Goal: Task Accomplishment & Management: Complete application form

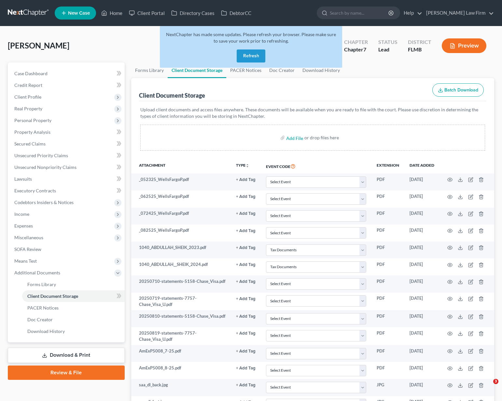
select select "38"
select select "7"
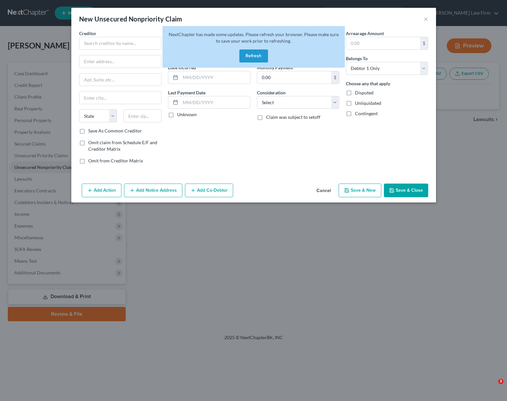
select select "0"
drag, startPoint x: 0, startPoint y: 0, endPoint x: 323, endPoint y: 289, distance: 433.1
click at [319, 292] on div "New Unsecured Nonpriority Claim × Creditor * State AL AK AR AZ CA CO CT DE DC F…" at bounding box center [253, 200] width 507 height 401
click at [260, 54] on button "Refresh" at bounding box center [253, 56] width 29 height 13
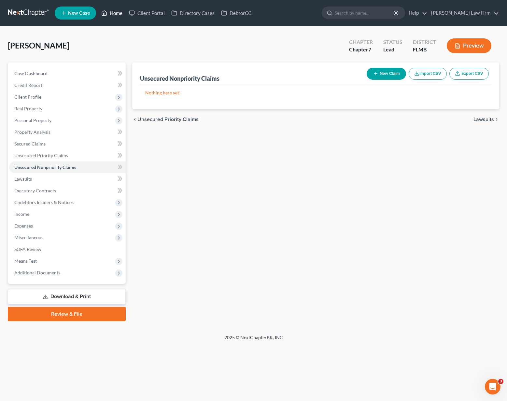
click at [110, 14] on link "Home" at bounding box center [112, 13] width 28 height 12
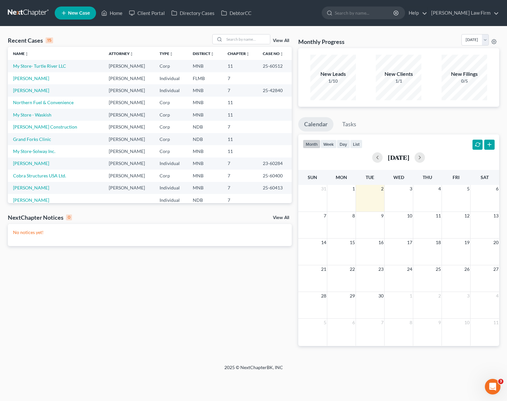
click at [197, 261] on div "Recent Cases 15 View All Name unfold_more expand_more expand_less Attorney unfo…" at bounding box center [150, 195] width 291 height 323
click at [33, 103] on link "Northern Fuel & Convenience" at bounding box center [43, 103] width 61 height 6
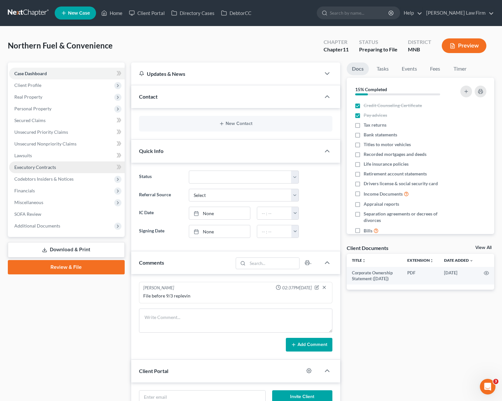
click at [31, 168] on span "Executory Contracts" at bounding box center [35, 168] width 42 height 6
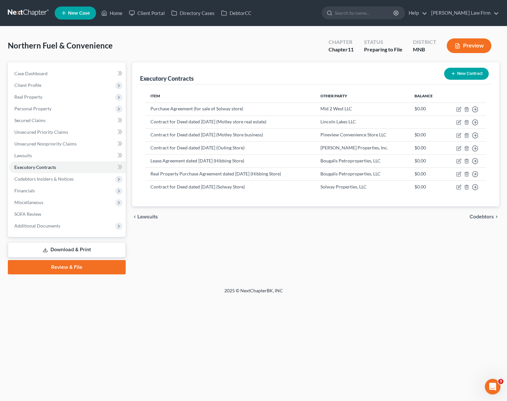
click at [468, 74] on button "New Contract" at bounding box center [466, 74] width 45 height 12
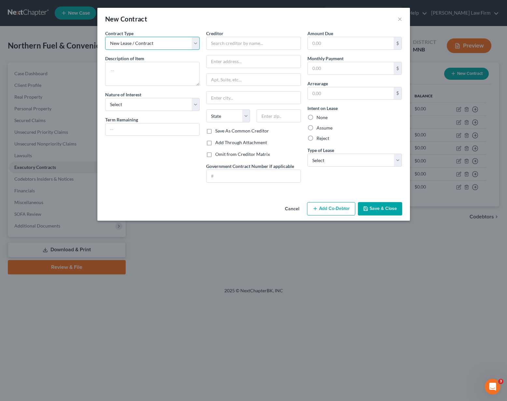
click at [131, 46] on select "New Lease / Contract New Timeshare" at bounding box center [152, 43] width 95 height 13
click at [123, 66] on textarea at bounding box center [152, 74] width 95 height 24
type textarea "ARCO Franchise Agreement for Turtle River and Motley stores"
click at [124, 108] on select "Select Purchaser Agent Lessor Lessee" at bounding box center [152, 104] width 95 height 13
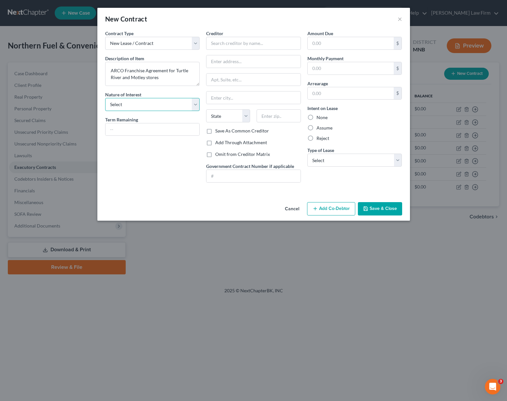
select select "3"
click at [105, 98] on select "Select Purchaser Agent Lessor Lessee" at bounding box center [152, 104] width 95 height 13
click at [213, 48] on input "text" at bounding box center [253, 43] width 95 height 13
type input "Parkland Corporation"
type input "2800 Post Oak Blvd."
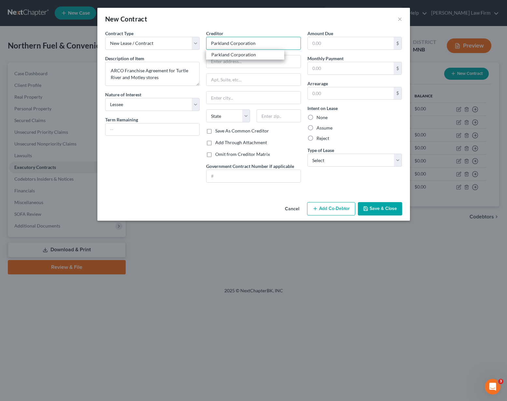
type input "Attn: Managing Agent"
type input "Houston"
select select "45"
type input "77056"
type input "Parkland Corporation"
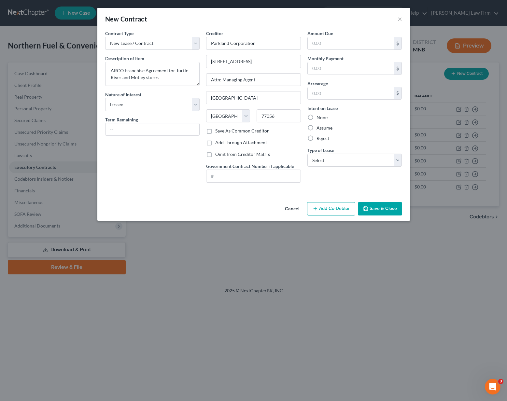
click at [321, 140] on label "Reject" at bounding box center [323, 138] width 13 height 7
click at [321, 139] on input "Reject" at bounding box center [321, 137] width 4 height 4
radio input "true"
click at [325, 160] on select "Select Real Estate Car Other" at bounding box center [355, 160] width 95 height 13
select select "2"
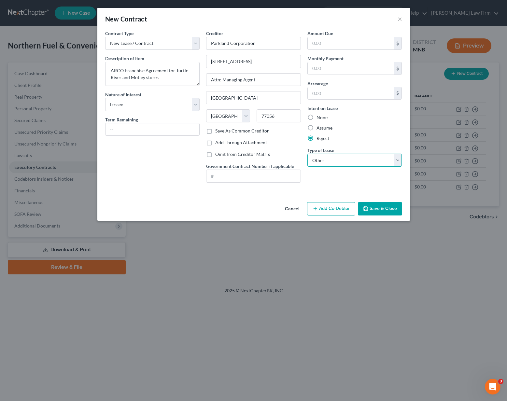
click at [308, 154] on select "Select Real Estate Car Other" at bounding box center [355, 160] width 95 height 13
click at [384, 210] on button "Save & Close" at bounding box center [380, 209] width 44 height 14
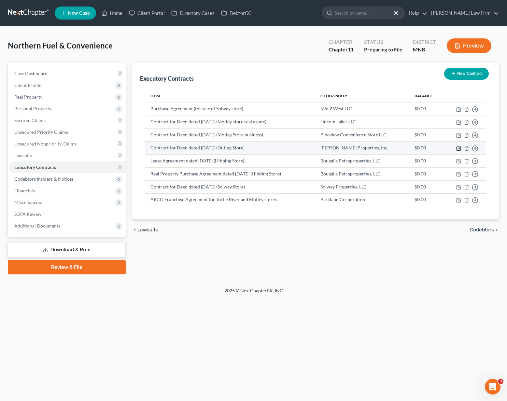
click at [459, 150] on icon "button" at bounding box center [458, 148] width 5 height 5
select select "0"
select select "24"
select select "0"
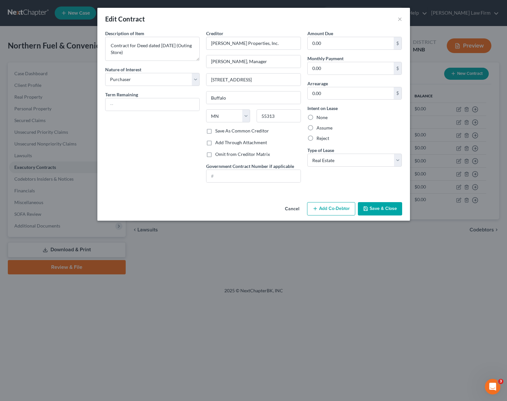
click at [290, 209] on button "Cancel" at bounding box center [292, 209] width 25 height 13
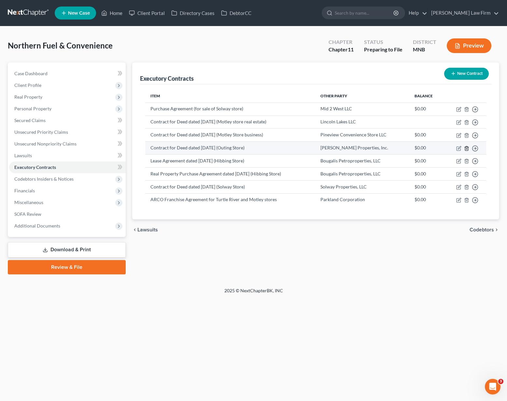
click at [467, 148] on icon "button" at bounding box center [466, 148] width 5 height 5
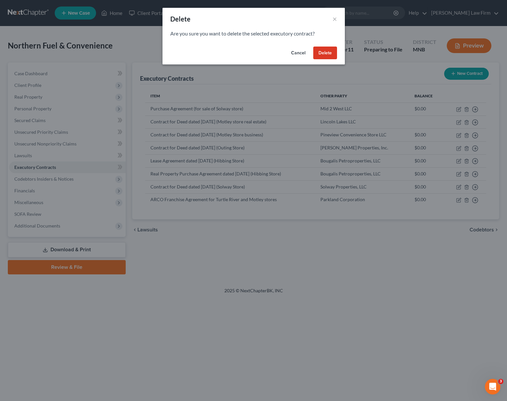
click at [324, 52] on button "Delete" at bounding box center [325, 53] width 24 height 13
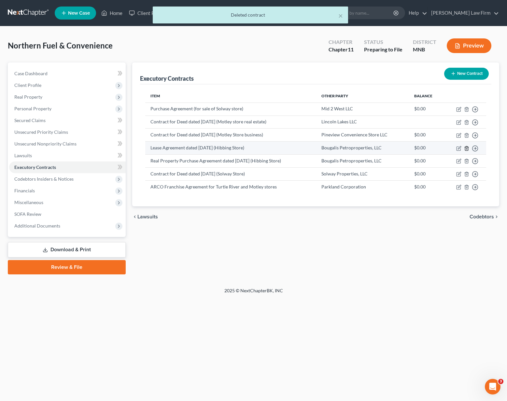
click at [466, 149] on icon "button" at bounding box center [466, 148] width 5 height 5
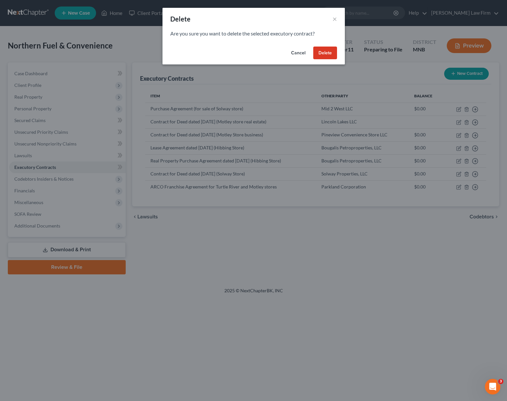
drag, startPoint x: 322, startPoint y: 51, endPoint x: 320, endPoint y: 62, distance: 11.5
click at [322, 51] on button "Delete" at bounding box center [325, 53] width 24 height 13
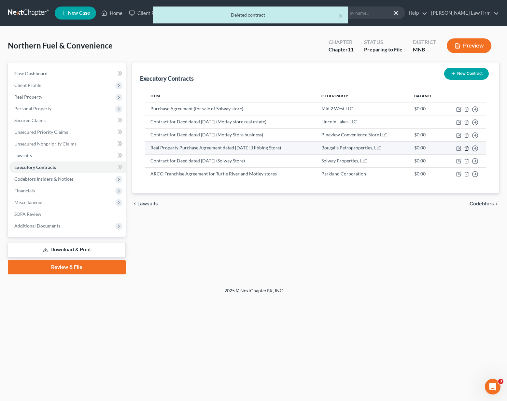
click at [467, 150] on icon "button" at bounding box center [466, 148] width 5 height 5
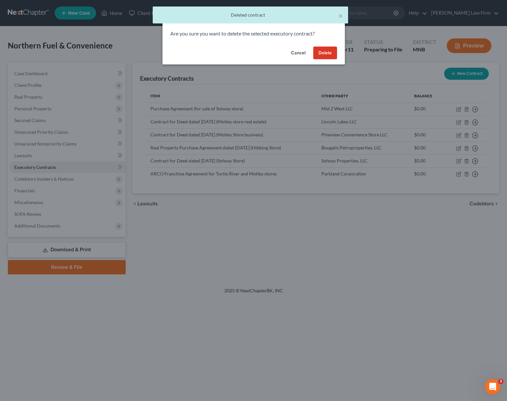
click at [325, 49] on button "Delete" at bounding box center [325, 53] width 24 height 13
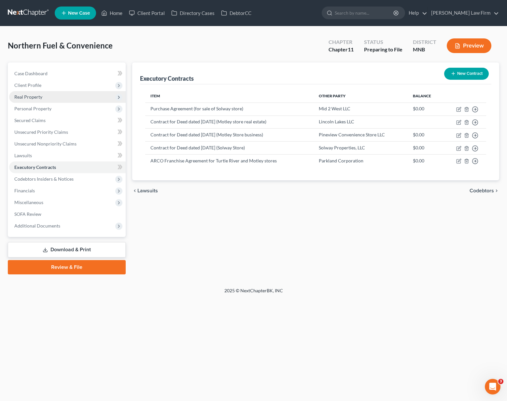
click at [33, 98] on span "Real Property" at bounding box center [28, 97] width 28 height 6
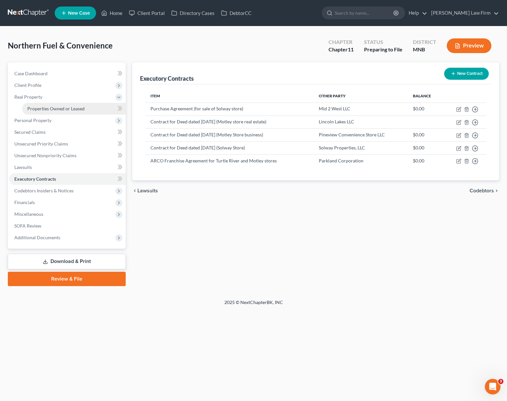
click at [34, 106] on span "Properties Owned or Leased" at bounding box center [55, 109] width 57 height 6
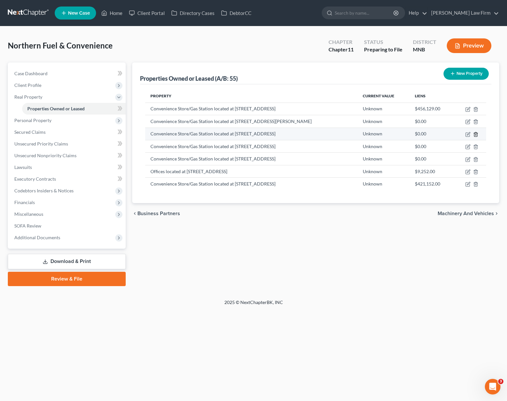
click at [476, 135] on line "button" at bounding box center [476, 134] width 0 height 1
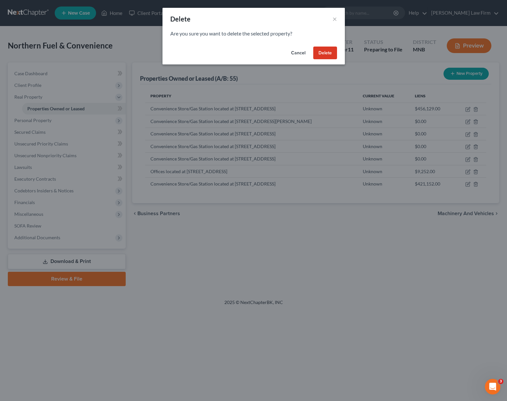
click at [322, 56] on button "Delete" at bounding box center [325, 53] width 24 height 13
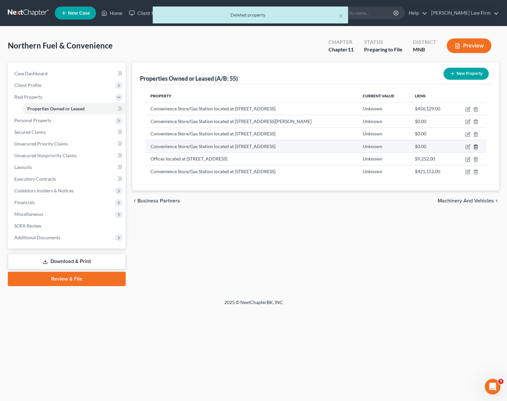
click at [475, 149] on icon "button" at bounding box center [475, 146] width 5 height 5
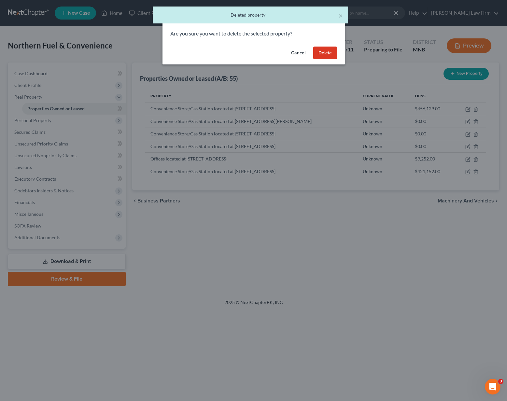
click at [329, 55] on button "Delete" at bounding box center [325, 53] width 24 height 13
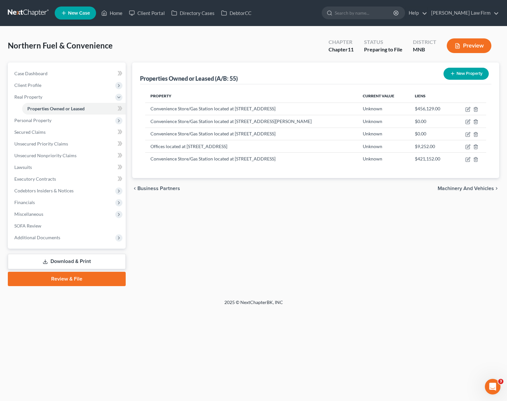
click at [95, 36] on div "Northern Fuel & Convenience Upgraded Chapter Chapter 11 Status Preparing to Fil…" at bounding box center [254, 48] width 492 height 28
click at [114, 11] on link "Home" at bounding box center [112, 13] width 28 height 12
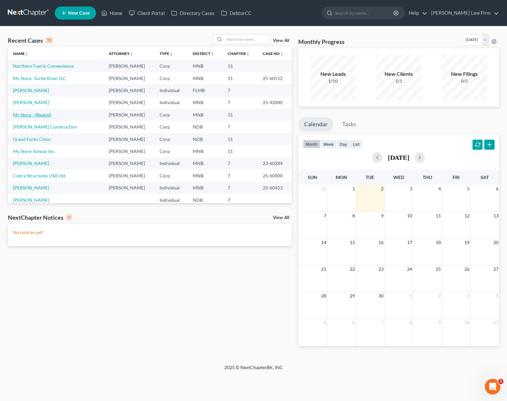
click at [37, 113] on link "My Store - Waskish" at bounding box center [32, 115] width 38 height 6
select select "10"
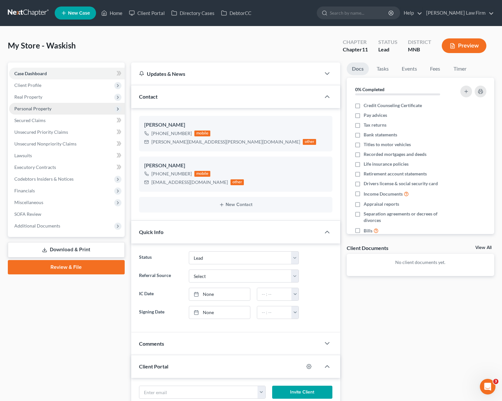
click at [36, 111] on span "Personal Property" at bounding box center [32, 109] width 37 height 6
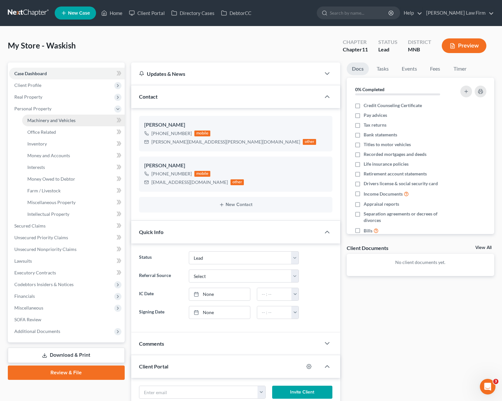
click at [38, 122] on span "Machinery and Vehicles" at bounding box center [51, 121] width 48 height 6
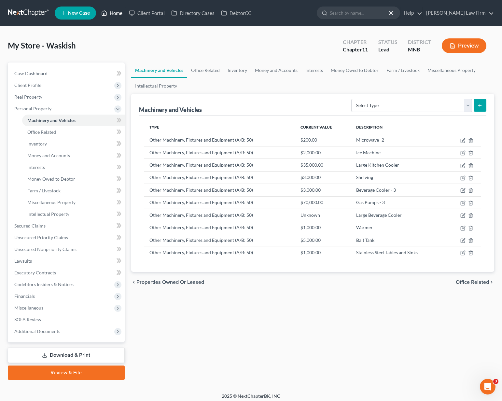
click at [116, 15] on link "Home" at bounding box center [112, 13] width 28 height 12
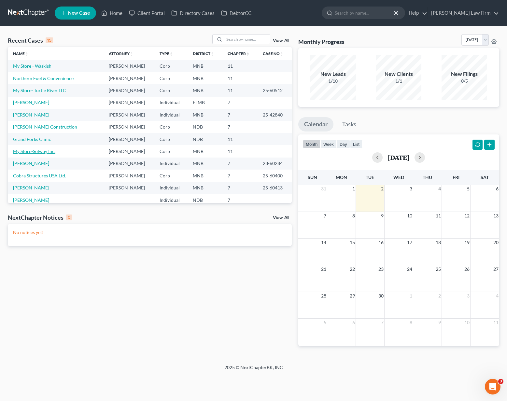
click at [43, 152] on link "My Store-Solway Inc." at bounding box center [34, 152] width 42 height 6
select select "17"
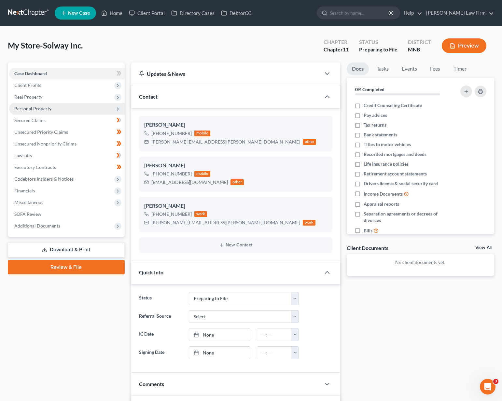
click at [38, 111] on span "Personal Property" at bounding box center [67, 109] width 116 height 12
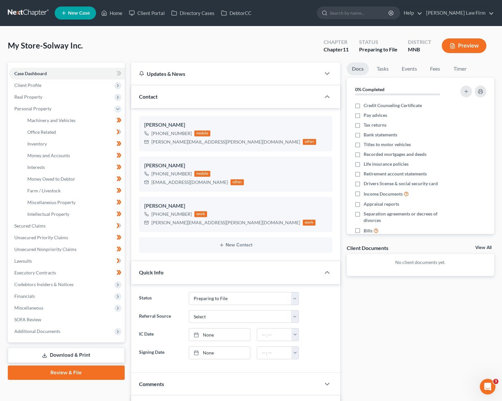
click at [260, 45] on div "My Store-Solway Inc. Upgraded Chapter Chapter 11 Status Preparing to File Distr…" at bounding box center [251, 48] width 487 height 28
click at [124, 11] on link "Home" at bounding box center [112, 13] width 28 height 12
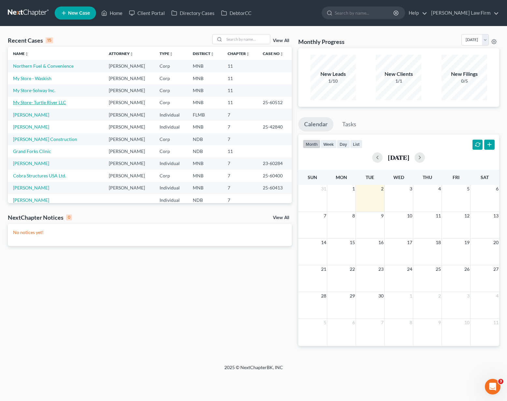
click at [46, 101] on link "My Store- Turtle River LLC" at bounding box center [39, 103] width 53 height 6
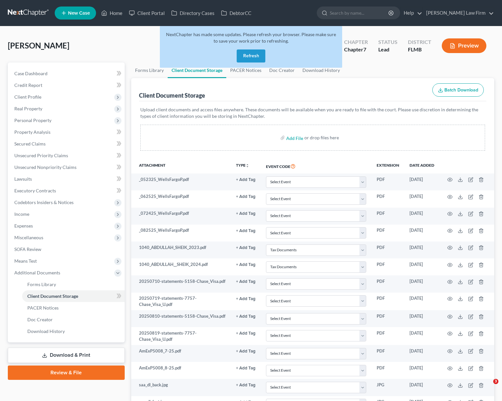
select select "38"
select select "7"
click at [114, 10] on link "Home" at bounding box center [112, 13] width 28 height 12
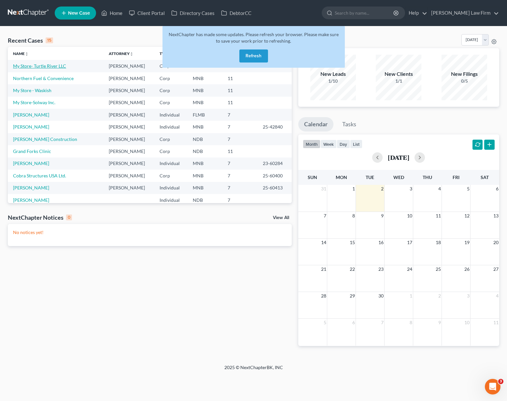
click at [44, 69] on link "My Store- Turtle River LLC" at bounding box center [39, 66] width 53 height 6
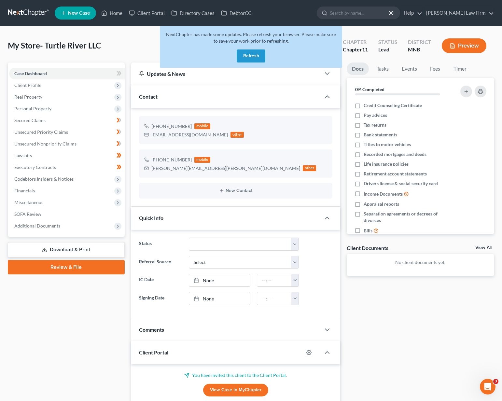
click at [252, 54] on button "Refresh" at bounding box center [251, 56] width 29 height 13
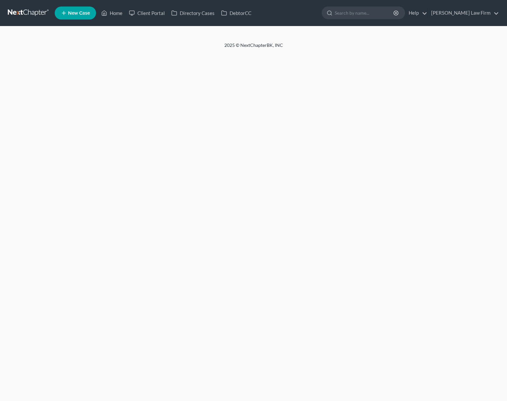
select select "10"
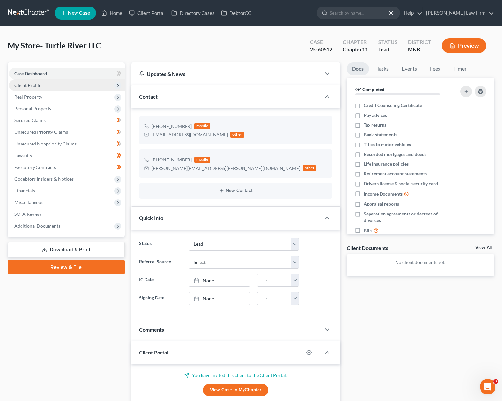
click at [65, 88] on span "Client Profile" at bounding box center [67, 85] width 116 height 12
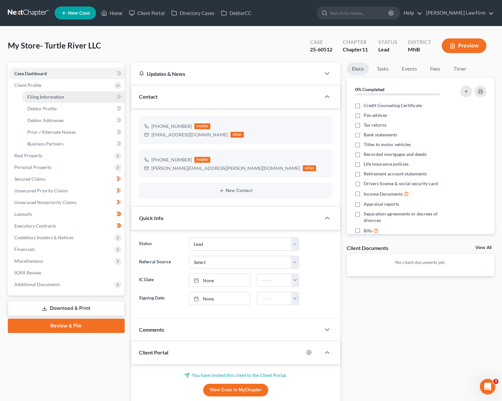
click at [64, 96] on link "Filing Information" at bounding box center [73, 97] width 103 height 12
select select "3"
select select "1"
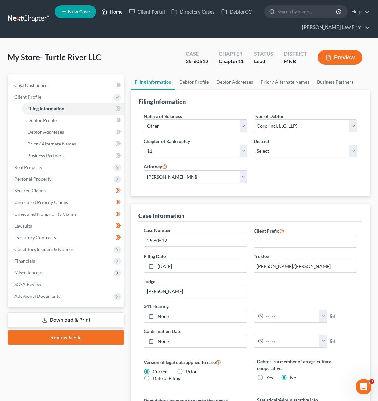
click at [113, 14] on link "Home" at bounding box center [112, 12] width 28 height 12
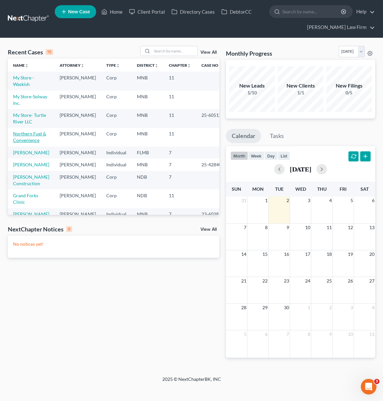
click at [28, 142] on link "Northern Fuel & Convenience" at bounding box center [29, 137] width 33 height 12
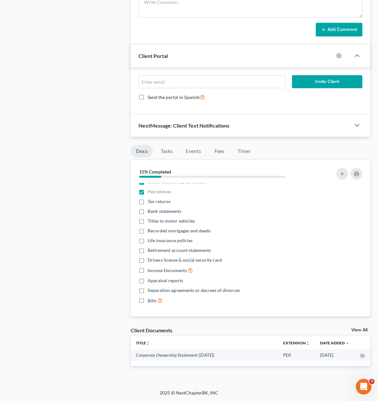
scroll to position [327, 0]
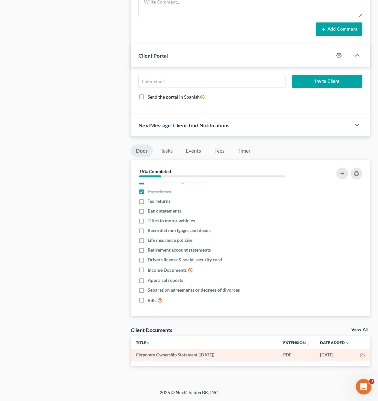
click at [365, 357] on td at bounding box center [362, 355] width 16 height 12
click at [363, 356] on circle "button" at bounding box center [362, 355] width 1 height 1
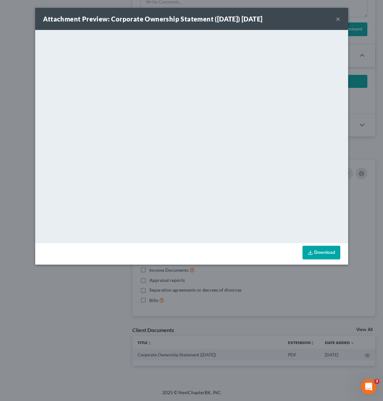
click at [307, 250] on link "Download" at bounding box center [321, 253] width 38 height 14
click at [338, 20] on button "×" at bounding box center [338, 19] width 5 height 8
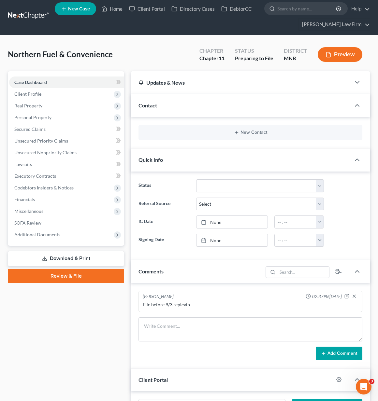
scroll to position [2, 0]
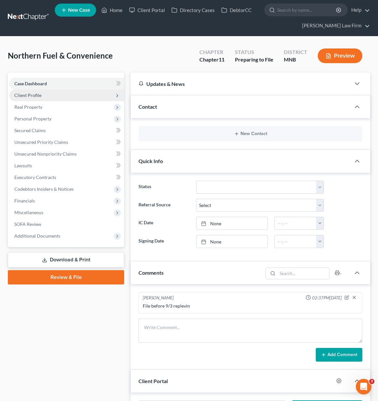
click at [49, 98] on span "Client Profile" at bounding box center [66, 96] width 115 height 12
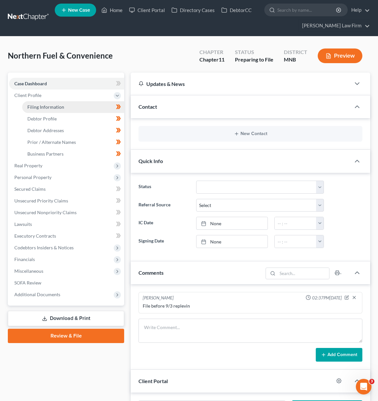
click at [50, 107] on span "Filing Information" at bounding box center [45, 107] width 37 height 6
select select "3"
select select "1"
select select "42"
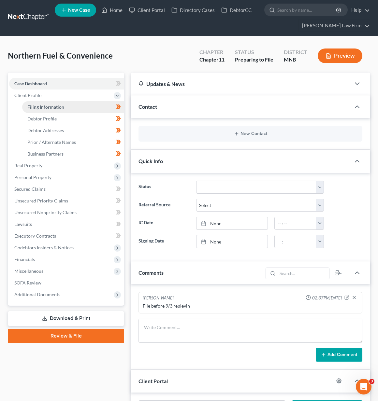
select select "1"
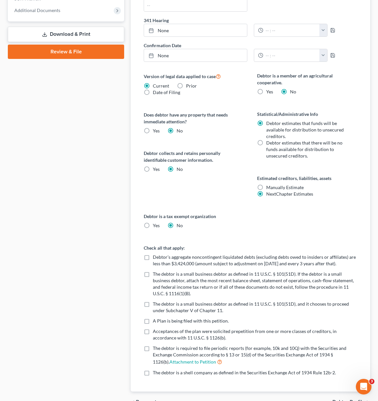
scroll to position [322, 0]
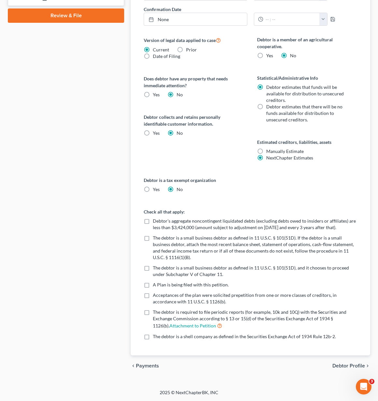
click at [352, 366] on span "Debtor Profile" at bounding box center [348, 366] width 33 height 5
click at [352, 390] on footer "2025 © NextChapterBK, INC" at bounding box center [189, 396] width 378 height 12
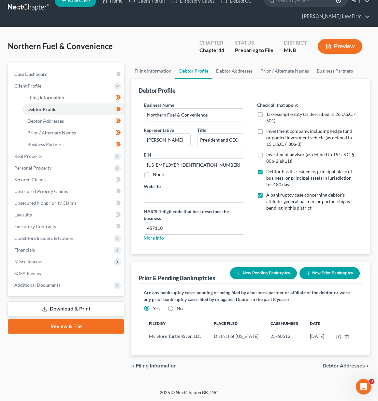
scroll to position [23, 0]
click at [351, 366] on span "Debtor Addresses" at bounding box center [344, 366] width 42 height 5
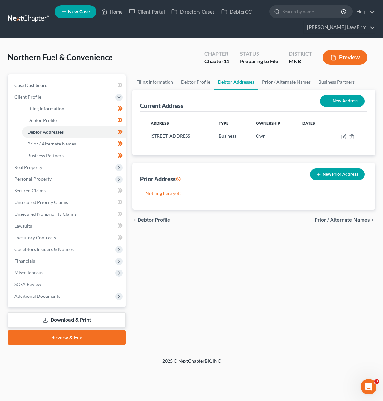
click at [342, 221] on span "Prior / Alternate Names" at bounding box center [341, 220] width 55 height 5
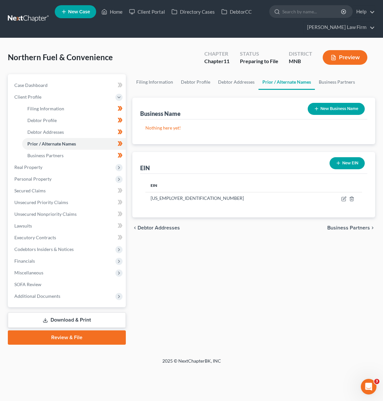
click at [343, 227] on span "Business Partners" at bounding box center [348, 227] width 43 height 5
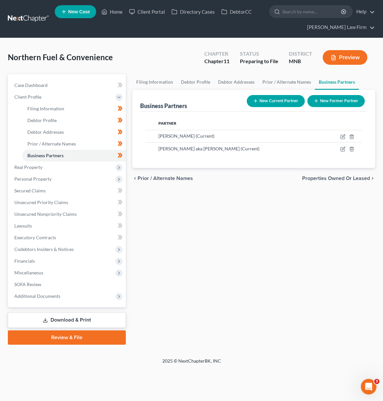
click at [341, 179] on span "Properties Owned or Leased" at bounding box center [336, 178] width 68 height 5
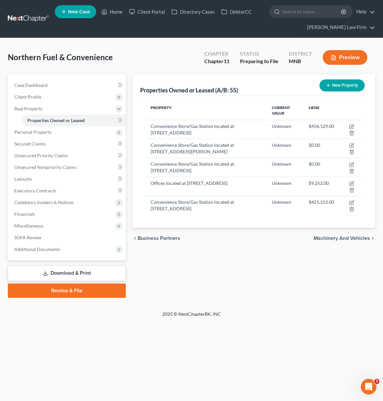
click at [365, 237] on span "Machinery and Vehicles" at bounding box center [341, 238] width 56 height 5
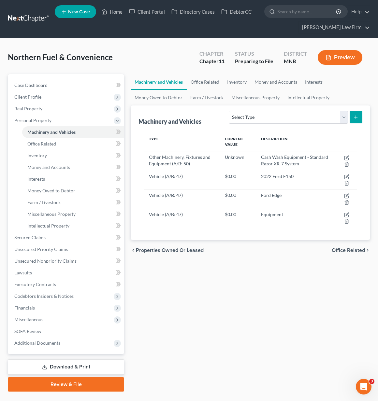
click at [354, 250] on span "Office Related" at bounding box center [348, 250] width 33 height 5
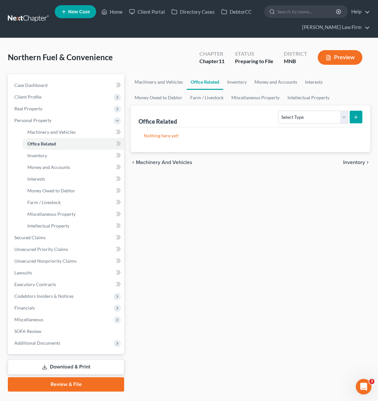
click at [356, 164] on span "Inventory" at bounding box center [354, 162] width 22 height 5
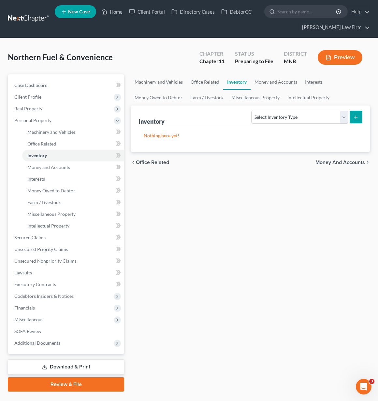
click at [356, 164] on span "Money and Accounts" at bounding box center [340, 162] width 50 height 5
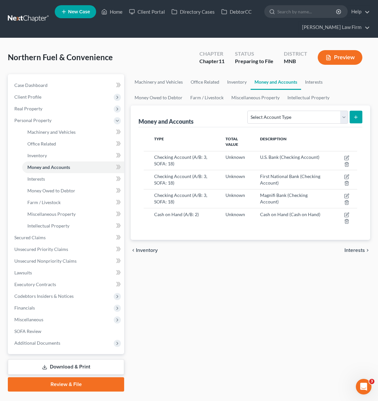
click at [361, 249] on span "Interests" at bounding box center [354, 250] width 21 height 5
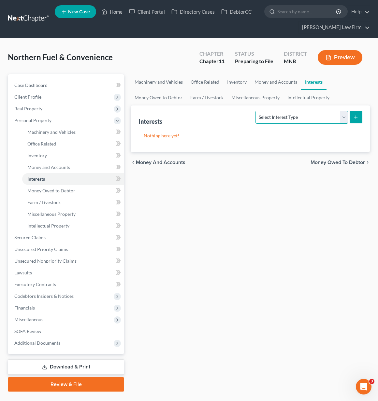
click at [337, 117] on select "Select Interest Type Bond (A/B: 16) Incorporated Business (A/B: 15) Insurance P…" at bounding box center [301, 117] width 92 height 13
select select "incorporated_business"
click at [257, 111] on select "Select Interest Type Bond (A/B: 16) Incorporated Business (A/B: 15) Insurance P…" at bounding box center [301, 117] width 92 height 13
click at [359, 120] on button "submit" at bounding box center [356, 117] width 13 height 13
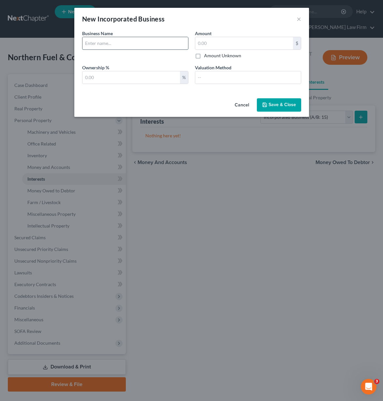
click at [128, 49] on input "text" at bounding box center [135, 43] width 106 height 12
type input "My Store-Solway, Inc."
click at [204, 56] on label "Amount Unknown" at bounding box center [222, 55] width 37 height 7
click at [207, 56] on input "Amount Unknown" at bounding box center [209, 54] width 4 height 4
checkbox input "true"
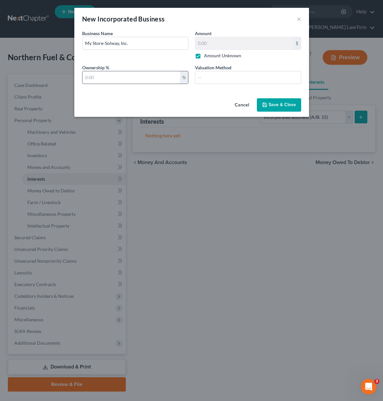
click at [153, 80] on input "text" at bounding box center [130, 77] width 97 height 12
type input "100"
click at [282, 105] on span "Save & Close" at bounding box center [281, 105] width 27 height 6
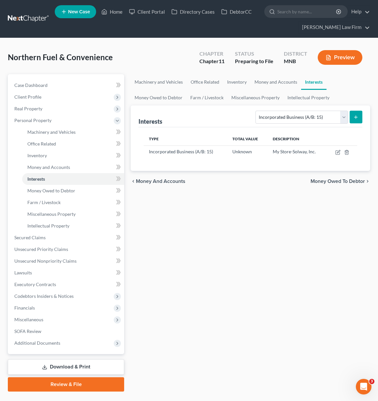
click at [358, 120] on icon "submit" at bounding box center [355, 117] width 5 height 5
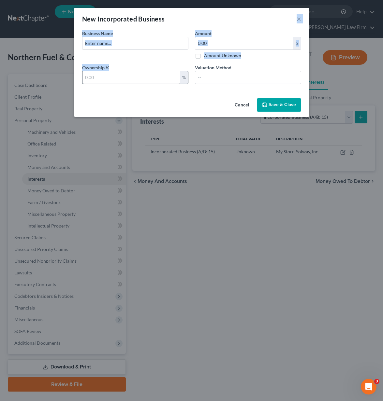
drag, startPoint x: 175, startPoint y: 21, endPoint x: 179, endPoint y: 79, distance: 58.8
click at [179, 79] on div "New Incorporated Business × Business Name * Amount $ Amount Unknown Ownership %…" at bounding box center [191, 62] width 235 height 109
click at [152, 49] on div "Business Name *" at bounding box center [135, 44] width 113 height 29
click at [141, 41] on input "text" at bounding box center [135, 43] width 106 height 12
click at [123, 44] on input "text" at bounding box center [135, 43] width 106 height 12
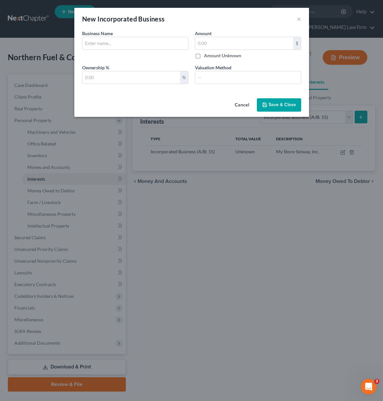
click at [177, 116] on div "New Incorporated Business × Business Name * Amount $ Amount Unknown Ownership %…" at bounding box center [191, 200] width 383 height 401
click at [109, 39] on input "text" at bounding box center [135, 43] width 106 height 12
type input "My Store-Turtle River, LLC"
click at [204, 56] on label "Amount Unknown" at bounding box center [222, 55] width 37 height 7
click at [207, 56] on input "Amount Unknown" at bounding box center [209, 54] width 4 height 4
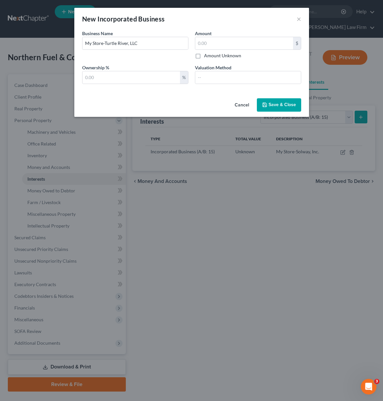
checkbox input "true"
click at [151, 78] on input "text" at bounding box center [130, 77] width 97 height 12
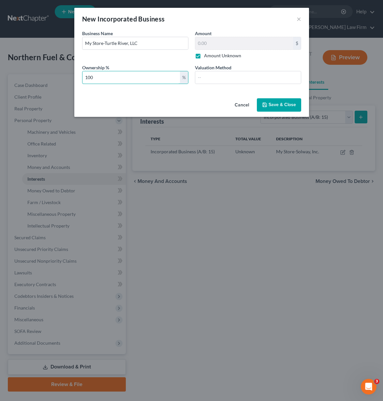
type input "100"
click at [297, 106] on button "Save & Close" at bounding box center [279, 105] width 44 height 14
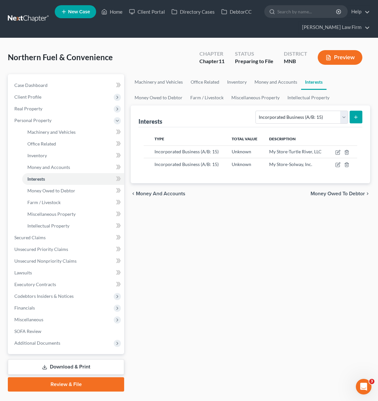
click at [358, 118] on icon "submit" at bounding box center [355, 117] width 5 height 5
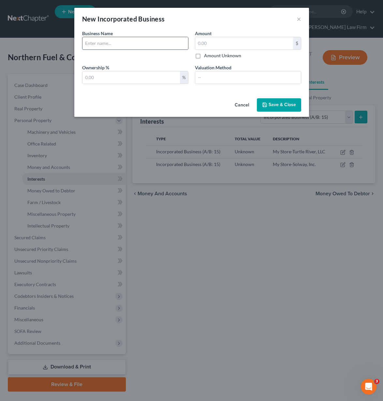
click at [109, 45] on input "text" at bounding box center [135, 43] width 106 height 12
type input "My Store- Motley, LLC"
click at [115, 75] on input "text" at bounding box center [130, 77] width 97 height 12
type input "100"
click at [204, 54] on label "Amount Unknown" at bounding box center [222, 55] width 37 height 7
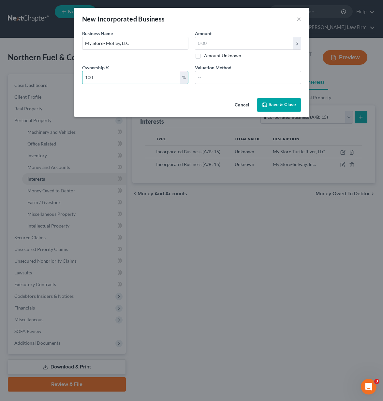
click at [207, 54] on input "Amount Unknown" at bounding box center [209, 54] width 4 height 4
checkbox input "true"
click at [283, 103] on span "Save & Close" at bounding box center [281, 105] width 27 height 6
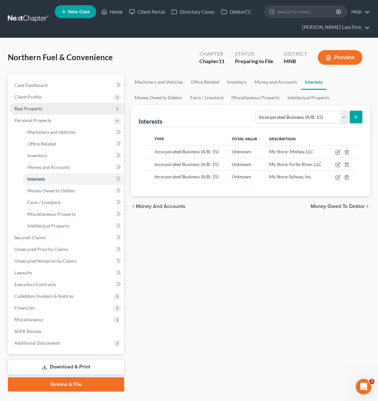
click at [37, 111] on span "Real Property" at bounding box center [28, 109] width 28 height 6
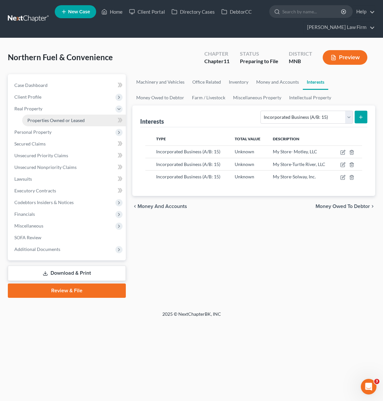
click at [40, 119] on span "Properties Owned or Leased" at bounding box center [55, 121] width 57 height 6
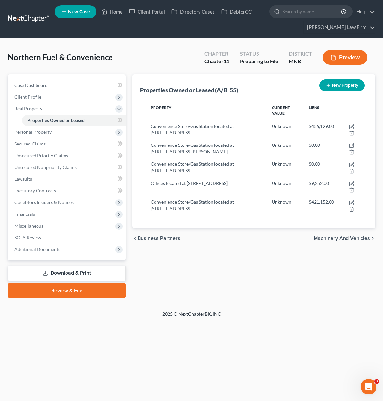
click at [330, 239] on span "Machinery and Vehicles" at bounding box center [341, 238] width 56 height 5
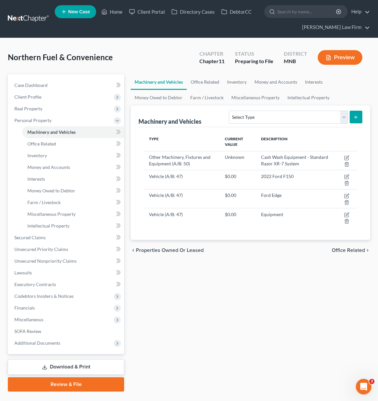
click at [338, 249] on span "Office Related" at bounding box center [348, 250] width 33 height 5
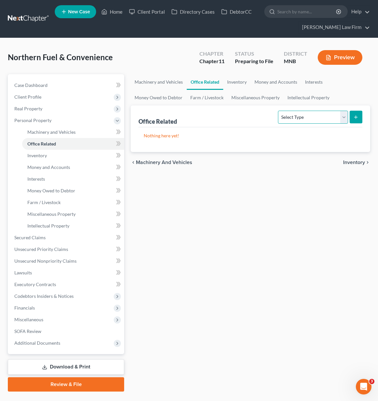
click at [343, 117] on select "Select Type Collectibles (A/B: 42) Office Equipment (A/B: 41) Office Fixtures (…" at bounding box center [313, 117] width 70 height 13
select select "equipment"
click at [279, 111] on select "Select Type Collectibles (A/B: 42) Office Equipment (A/B: 41) Office Fixtures (…" at bounding box center [313, 117] width 70 height 13
click at [357, 119] on icon "submit" at bounding box center [355, 117] width 5 height 5
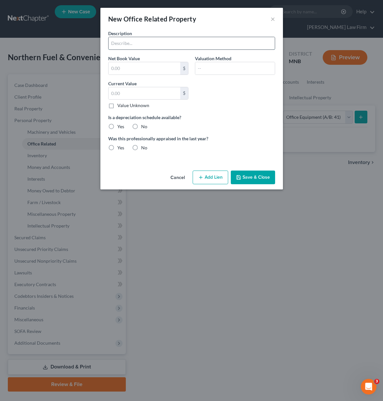
click at [129, 43] on input "text" at bounding box center [191, 43] width 166 height 12
type input "Office computers, printer, scanner"
click at [117, 106] on label "Value Unknown" at bounding box center [133, 105] width 32 height 7
click at [120, 106] on input "Value Unknown" at bounding box center [122, 104] width 4 height 4
checkbox input "true"
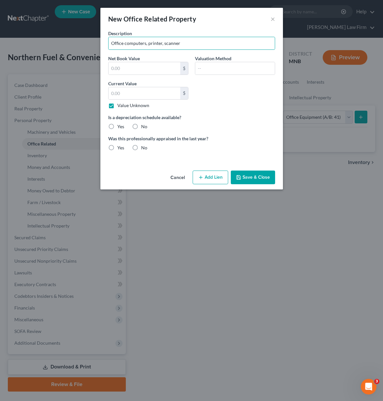
type input "0.00"
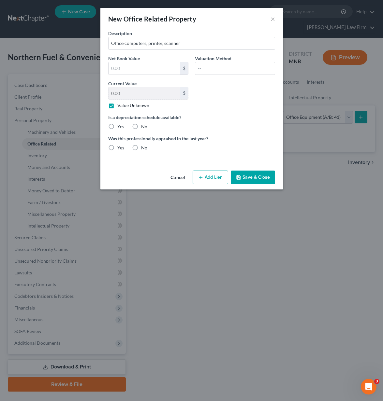
click at [260, 177] on button "Save & Close" at bounding box center [253, 178] width 44 height 14
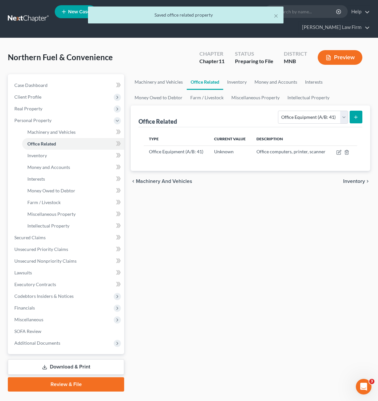
click at [354, 117] on icon "submit" at bounding box center [355, 117] width 5 height 5
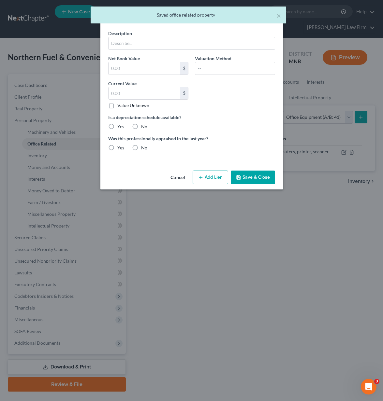
click at [176, 178] on button "Cancel" at bounding box center [177, 177] width 25 height 13
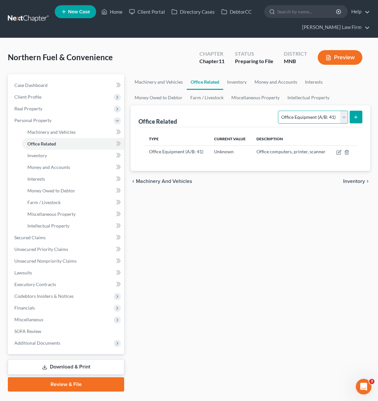
click at [342, 119] on select "Select Type Collectibles (A/B: 42) Office Equipment (A/B: 41) Office Fixtures (…" at bounding box center [313, 117] width 70 height 13
select select "furniture"
click at [279, 111] on select "Select Type Collectibles (A/B: 42) Office Equipment (A/B: 41) Office Fixtures (…" at bounding box center [313, 117] width 70 height 13
click at [357, 115] on icon "submit" at bounding box center [355, 117] width 5 height 5
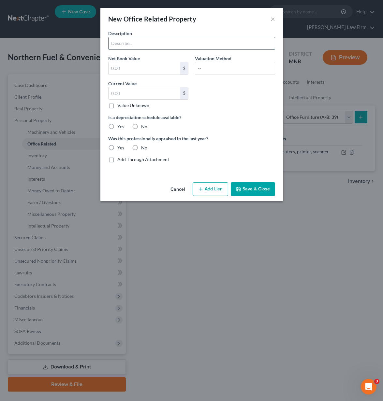
click at [162, 39] on input "text" at bounding box center [191, 43] width 166 height 12
type input "Desks and chairs"
click at [130, 107] on label "Value Unknown" at bounding box center [133, 105] width 32 height 7
click at [124, 107] on input "Value Unknown" at bounding box center [122, 104] width 4 height 4
checkbox input "true"
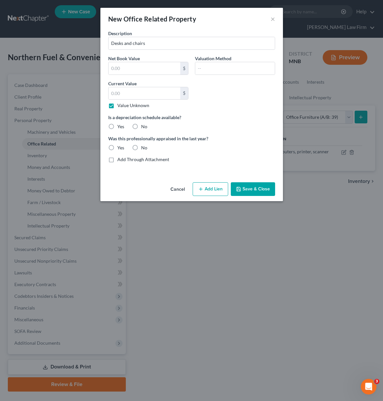
type input "0.00"
click at [246, 188] on button "Save & Close" at bounding box center [253, 189] width 44 height 14
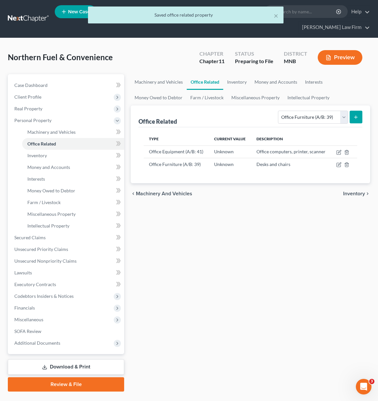
click at [356, 193] on span "Inventory" at bounding box center [354, 193] width 22 height 5
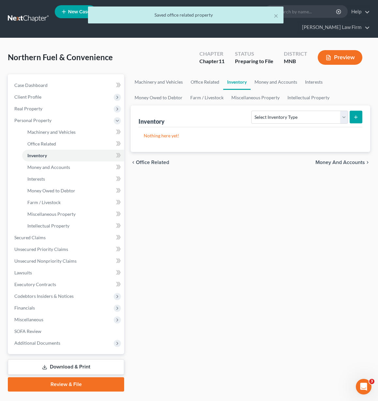
click at [349, 162] on span "Money and Accounts" at bounding box center [340, 162] width 50 height 5
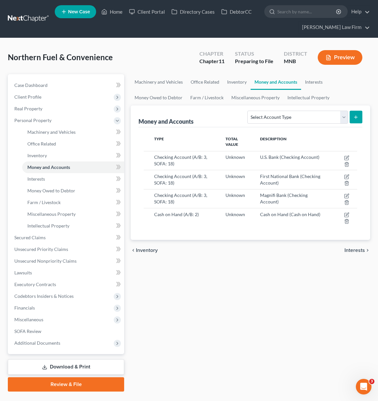
click at [355, 252] on span "Interests" at bounding box center [354, 250] width 21 height 5
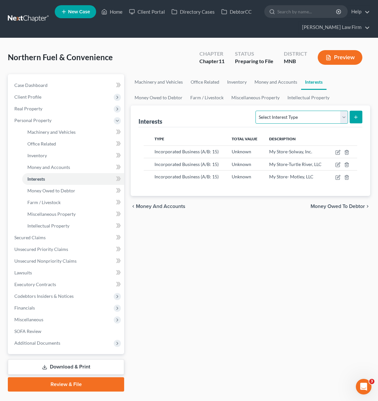
click at [343, 117] on select "Select Interest Type Bond (A/B: 16) Incorporated Business (A/B: 15) Insurance P…" at bounding box center [301, 117] width 92 height 13
select select "incorporated_business"
click at [257, 111] on select "Select Interest Type Bond (A/B: 16) Incorporated Business (A/B: 15) Insurance P…" at bounding box center [301, 117] width 92 height 13
click at [359, 117] on button "submit" at bounding box center [356, 117] width 13 height 13
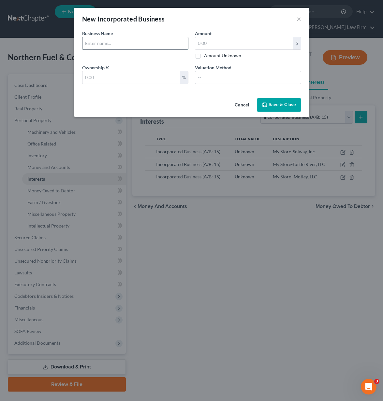
click at [145, 43] on input "text" at bounding box center [135, 43] width 106 height 12
type input "My Store-Waskish, LLC"
click at [204, 57] on label "Amount Unknown" at bounding box center [222, 55] width 37 height 7
click at [207, 57] on input "Amount Unknown" at bounding box center [209, 54] width 4 height 4
checkbox input "true"
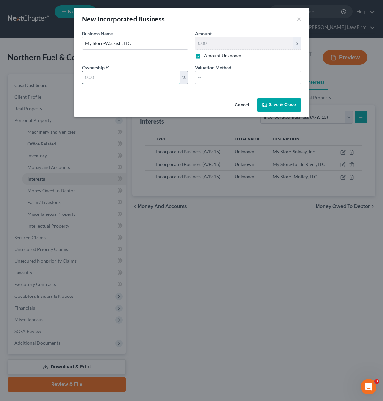
click at [164, 74] on input "text" at bounding box center [130, 77] width 97 height 12
type input "100"
click at [270, 105] on span "Save & Close" at bounding box center [281, 105] width 27 height 6
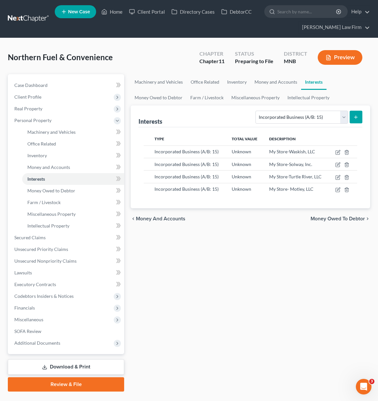
click at [349, 220] on span "Money Owed to Debtor" at bounding box center [338, 218] width 54 height 5
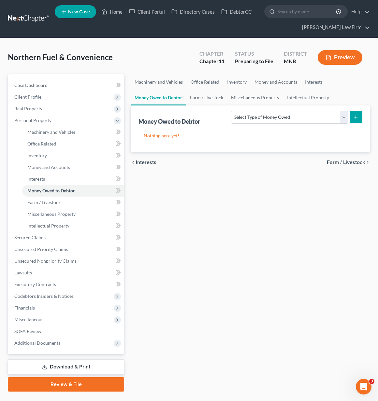
click at [341, 162] on span "Farm / Livestock" at bounding box center [346, 162] width 38 height 5
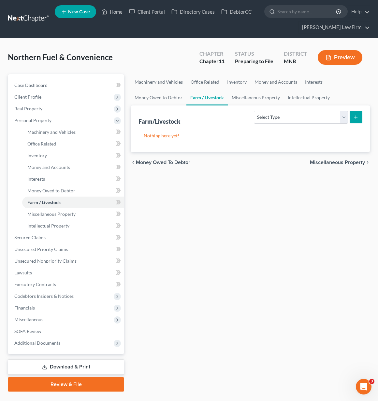
click at [339, 155] on div "chevron_left Money Owed to Debtor Miscellaneous Property chevron_right" at bounding box center [250, 162] width 239 height 21
click at [338, 166] on div "chevron_left Money Owed to Debtor Miscellaneous Property chevron_right" at bounding box center [250, 162] width 239 height 21
click at [341, 161] on span "Miscellaneous Property" at bounding box center [337, 162] width 55 height 5
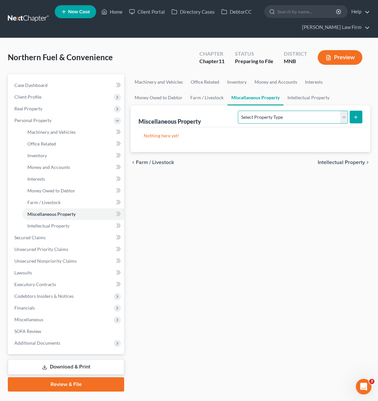
click at [339, 120] on select "Select Property Type Assigned for Creditor Benefit [DATE] (SOFA: 8) Assigned to…" at bounding box center [293, 117] width 110 height 13
select select "not_yet_listed"
click at [238, 111] on select "Select Property Type Assigned for Creditor Benefit [DATE] (SOFA: 8) Assigned to…" at bounding box center [293, 117] width 110 height 13
click at [358, 119] on icon "submit" at bounding box center [355, 117] width 5 height 5
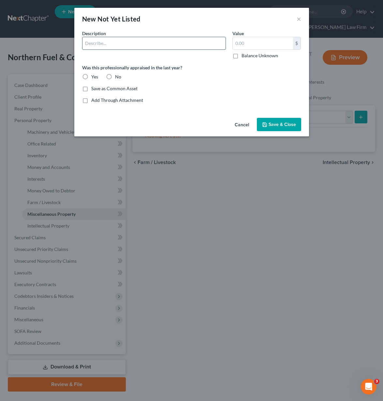
click at [136, 44] on input "text" at bounding box center [153, 43] width 143 height 12
type input "Liquor License"
click at [222, 90] on div "Save as Common Asset" at bounding box center [191, 88] width 219 height 7
click at [284, 123] on span "Save & Close" at bounding box center [281, 125] width 27 height 6
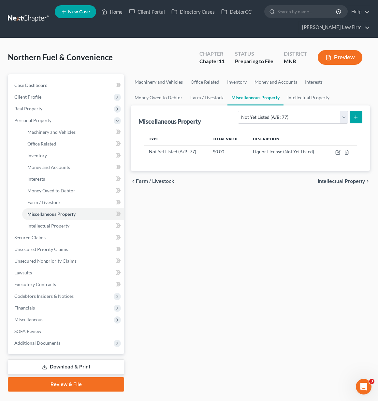
click at [356, 119] on icon "submit" at bounding box center [355, 117] width 5 height 5
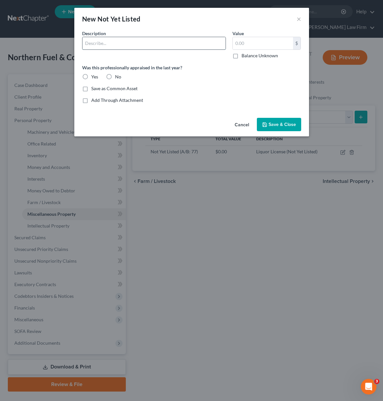
click at [150, 48] on input "text" at bounding box center [153, 43] width 143 height 12
type input "Lottery License"
click at [282, 126] on span "Save & Close" at bounding box center [281, 125] width 27 height 6
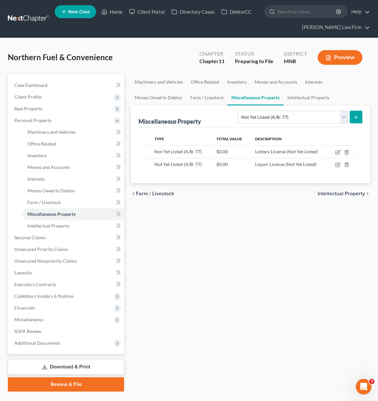
click at [357, 117] on icon "submit" at bounding box center [355, 117] width 5 height 5
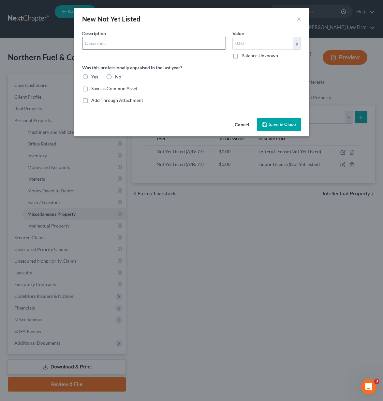
click at [160, 49] on input "text" at bounding box center [153, 43] width 143 height 12
type input "DNR License"
click at [296, 126] on button "Save & Close" at bounding box center [279, 125] width 44 height 14
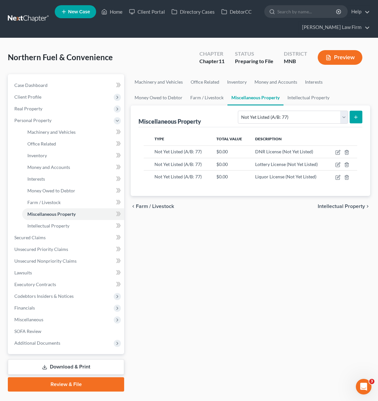
click at [360, 112] on button "submit" at bounding box center [356, 117] width 13 height 13
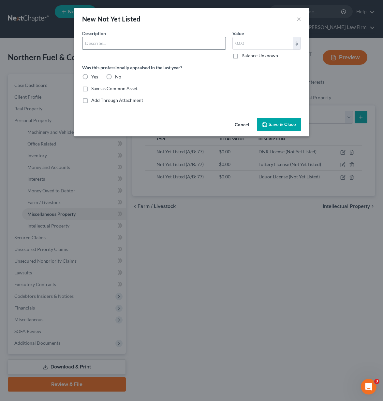
click at [181, 49] on input "text" at bounding box center [153, 43] width 143 height 12
type input "Retail Food Handler License"
click at [287, 127] on span "Save & Close" at bounding box center [281, 125] width 27 height 6
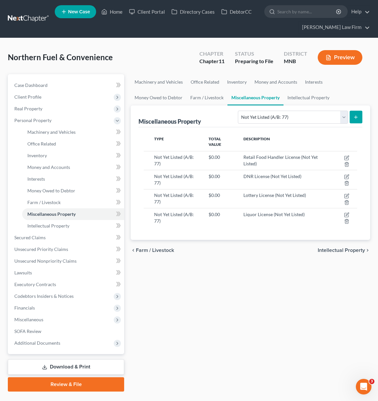
click at [323, 252] on span "Intellectual Property" at bounding box center [341, 250] width 47 height 5
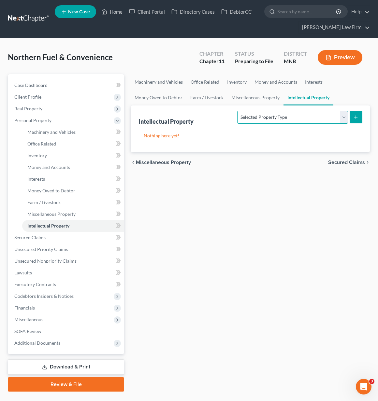
click at [326, 119] on select "Selected Property Type Customer Lists (A/B: 63) Goodwill (A/B: 65) Internet Dom…" at bounding box center [292, 117] width 110 height 13
select select "goodwill"
click at [238, 111] on select "Selected Property Type Customer Lists (A/B: 63) Goodwill (A/B: 65) Internet Dom…" at bounding box center [292, 117] width 110 height 13
click at [354, 119] on icon "submit" at bounding box center [355, 117] width 5 height 5
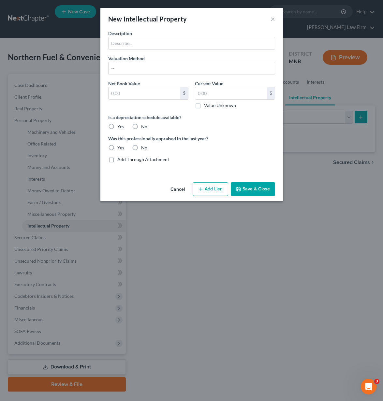
click at [160, 51] on div "Description Valuation Method Net Book Value $ Current Value $ Value Unknown Bal…" at bounding box center [191, 99] width 173 height 138
click at [160, 46] on input "text" at bounding box center [191, 43] width 166 height 12
type input "Goodwill"
click at [204, 103] on label "Value Unknown" at bounding box center [220, 105] width 32 height 7
click at [207, 103] on input "Value Unknown" at bounding box center [209, 104] width 4 height 4
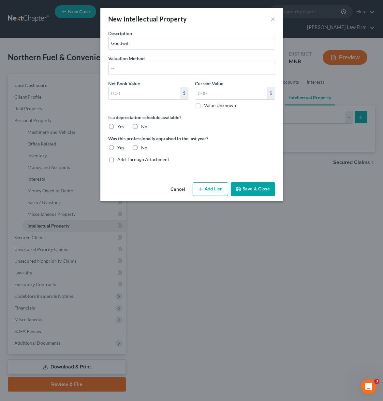
checkbox input "true"
type input "0.00"
click at [265, 189] on button "Save & Close" at bounding box center [253, 189] width 44 height 14
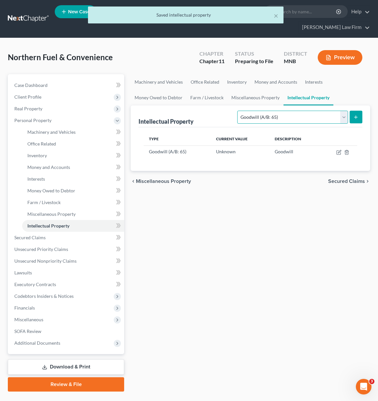
click at [346, 119] on select "Selected Property Type Customer Lists (A/B: 63) Goodwill (A/B: 65) Internet Dom…" at bounding box center [292, 117] width 110 height 13
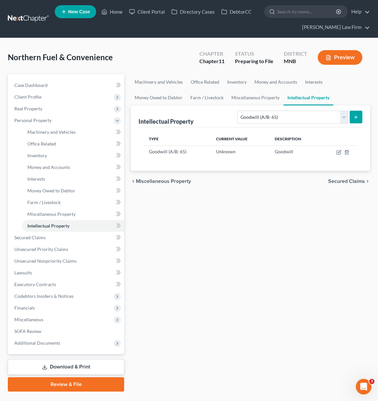
click at [350, 182] on span "Secured Claims" at bounding box center [346, 181] width 37 height 5
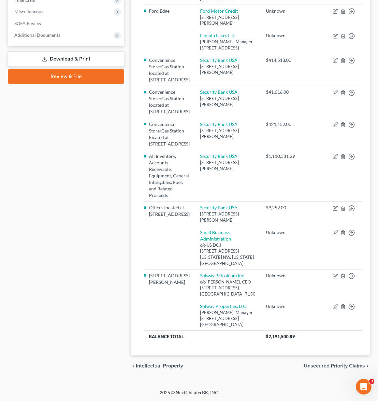
scroll to position [283, 0]
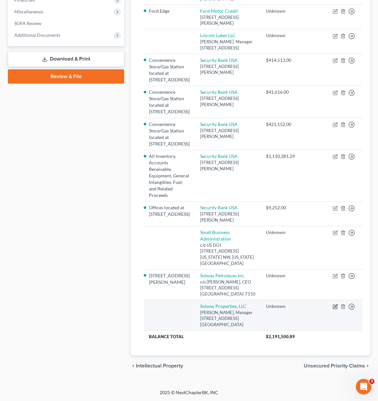
click at [333, 304] on icon "button" at bounding box center [335, 306] width 5 height 5
select select "24"
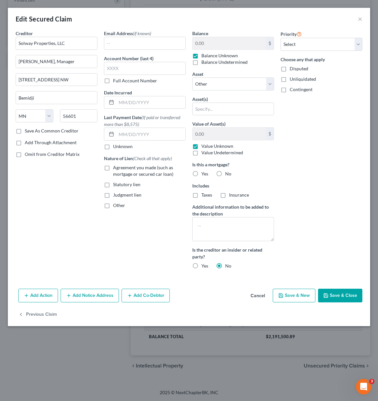
scroll to position [256, 0]
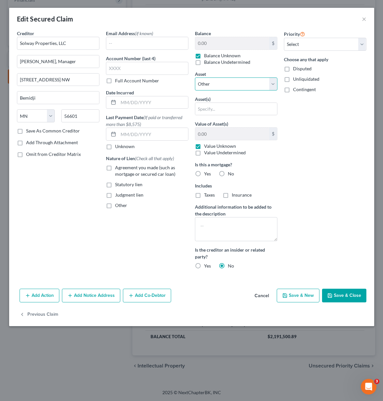
click at [230, 86] on select "Select Other Multiple Assets U.S. Bank (Checking Account) - $0.0 Convenience St…" at bounding box center [236, 84] width 82 height 13
select select "5"
click at [195, 78] on select "Select Other Multiple Assets U.S. Bank (Checking Account) - $0.0 Convenience St…" at bounding box center [236, 84] width 82 height 13
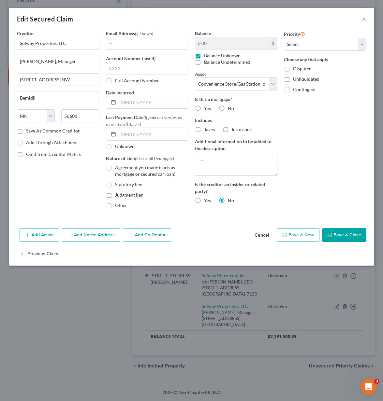
click at [354, 236] on button "Save & Close" at bounding box center [344, 235] width 44 height 14
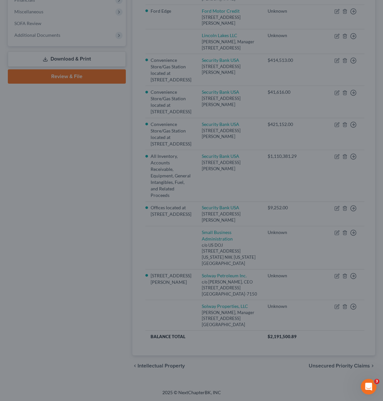
select select "5"
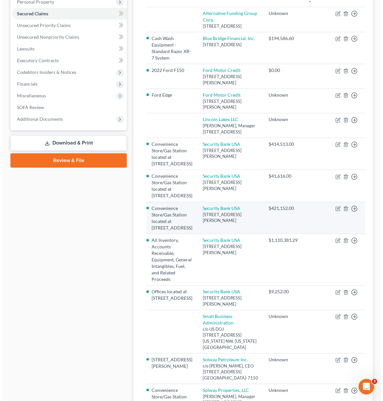
scroll to position [61, 0]
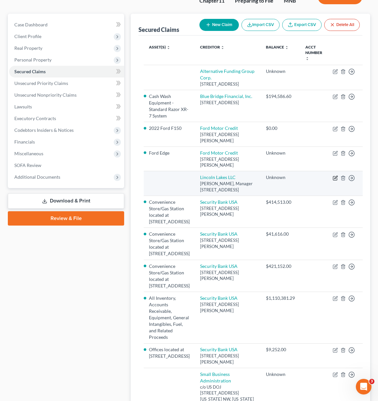
click at [333, 181] on icon "button" at bounding box center [335, 178] width 5 height 5
select select "24"
select select "0"
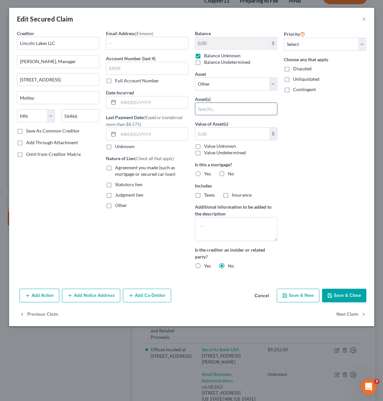
click at [258, 106] on input "text" at bounding box center [236, 109] width 82 height 12
type input "Convenience Store/Gas Station located in [GEOGRAPHIC_DATA], [GEOGRAPHIC_DATA]"
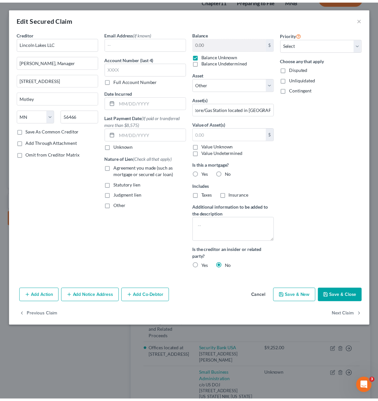
scroll to position [0, 0]
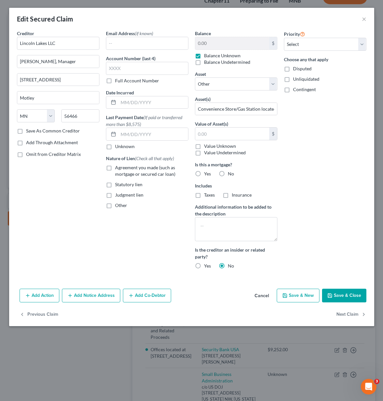
click at [204, 147] on label "Value Unknown" at bounding box center [220, 146] width 32 height 7
click at [207, 147] on input "Value Unknown" at bounding box center [209, 145] width 4 height 4
checkbox input "true"
type input "0.00"
click at [211, 85] on select "Select Other Multiple Assets U.S. Bank (Checking Account) - $0.0 Convenience St…" at bounding box center [236, 84] width 82 height 13
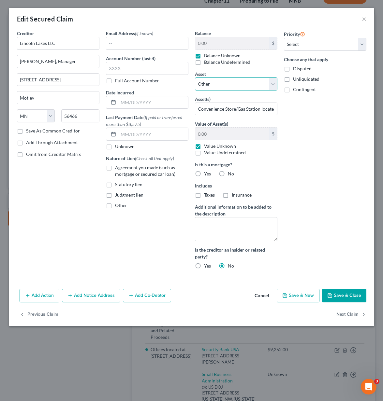
select select "6"
click at [195, 78] on select "Select Other Multiple Assets U.S. Bank (Checking Account) - $0.0 Convenience St…" at bounding box center [236, 84] width 82 height 13
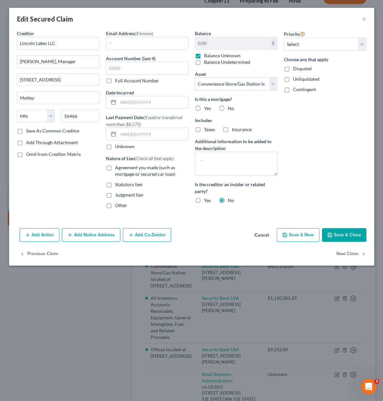
click at [332, 238] on button "Save & Close" at bounding box center [344, 235] width 44 height 14
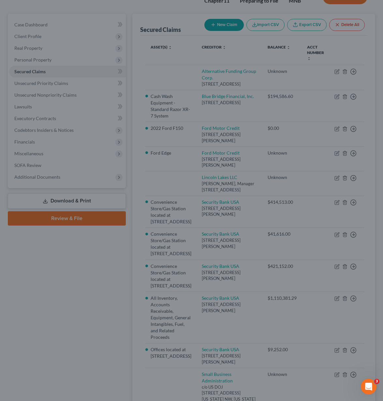
select select "6"
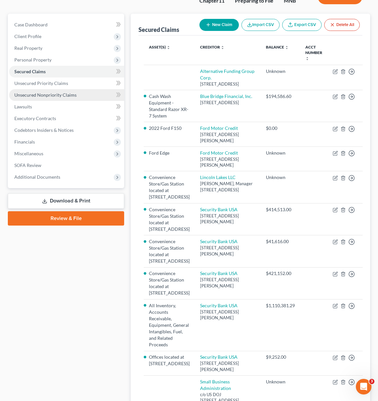
click at [21, 98] on link "Unsecured Nonpriority Claims" at bounding box center [66, 95] width 115 height 12
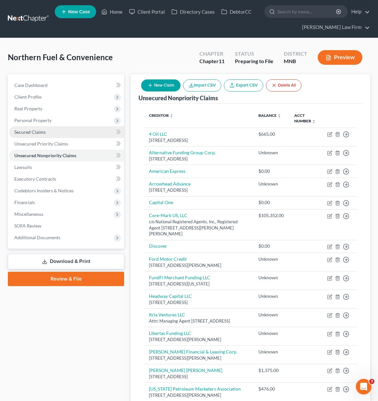
click at [36, 126] on link "Secured Claims" at bounding box center [66, 132] width 115 height 12
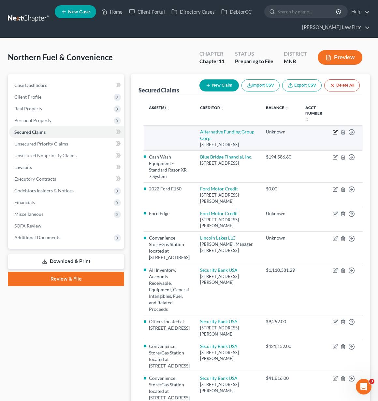
click at [335, 132] on icon "button" at bounding box center [336, 131] width 3 height 3
select select "9"
select select "0"
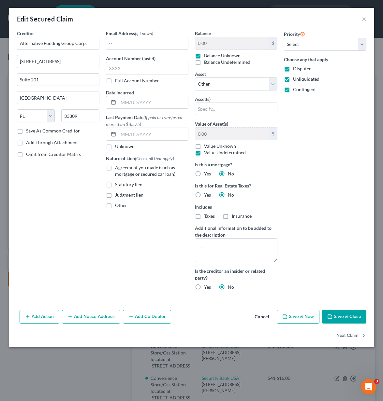
click at [350, 317] on button "Save & Close" at bounding box center [344, 317] width 44 height 14
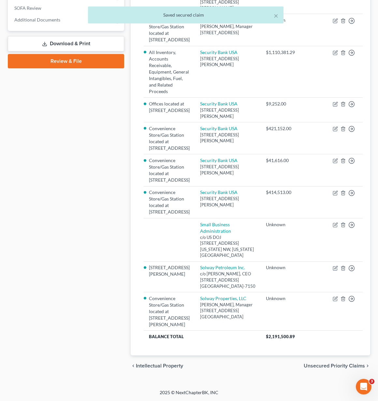
scroll to position [283, 0]
click at [331, 366] on span "Unsecured Priority Claims" at bounding box center [334, 366] width 61 height 5
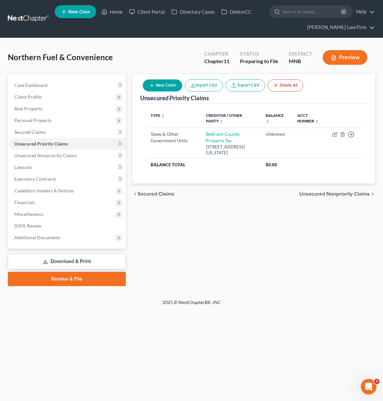
click at [168, 85] on button "New Claim" at bounding box center [162, 85] width 39 height 12
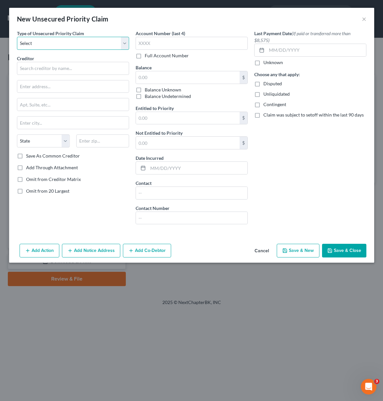
click at [80, 49] on select "Select Taxes & Other Government Units Domestic Support Obligations Extensions o…" at bounding box center [73, 43] width 112 height 13
select select "0"
click at [17, 37] on select "Select Taxes & Other Government Units Domestic Support Obligations Extensions o…" at bounding box center [73, 43] width 112 height 13
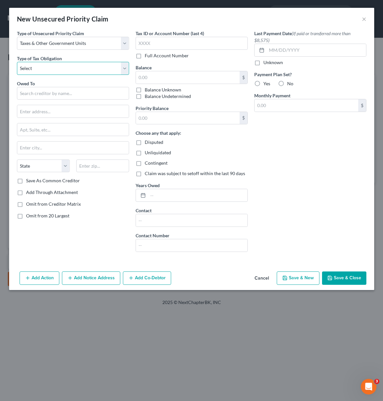
click at [75, 68] on select "Select Federal City State Franchise Tax Board Other" at bounding box center [73, 68] width 112 height 13
select select "2"
click at [17, 62] on select "Select Federal City State Franchise Tax Board Other" at bounding box center [73, 68] width 112 height 13
click at [65, 97] on input "text" at bounding box center [73, 93] width 112 height 13
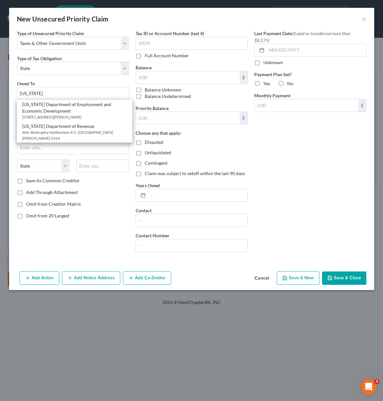
click at [61, 137] on div "Attn: Bankruptcy Notifications P.O. [GEOGRAPHIC_DATA][PERSON_NAME]-0564" at bounding box center [74, 135] width 105 height 11
type input "[US_STATE] Department of Revenue"
type input "Attn: Bankruptcy Notifications"
type input "P.O. Box 64564"
type input "St. [PERSON_NAME]"
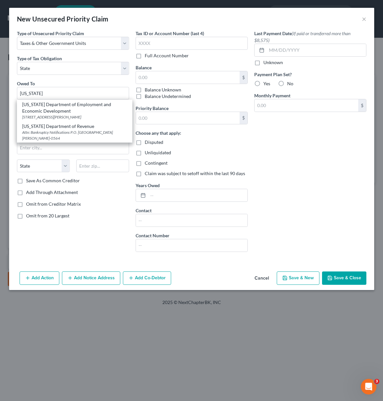
select select "24"
type input "55164-0564"
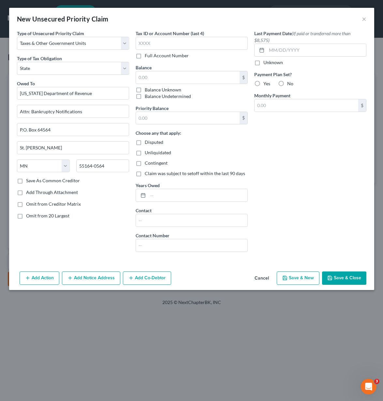
click at [145, 89] on label "Balance Unknown" at bounding box center [163, 90] width 36 height 7
click at [147, 89] on input "Balance Unknown" at bounding box center [149, 89] width 4 height 4
checkbox input "true"
type input "0.00"
click at [347, 284] on button "Save & Close" at bounding box center [344, 279] width 44 height 14
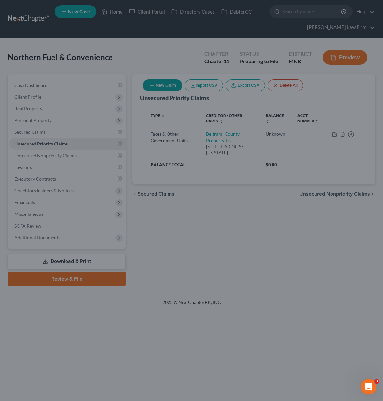
type input "0.00"
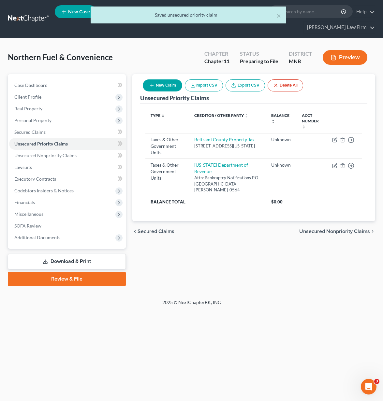
click at [170, 80] on button "New Claim" at bounding box center [162, 85] width 39 height 12
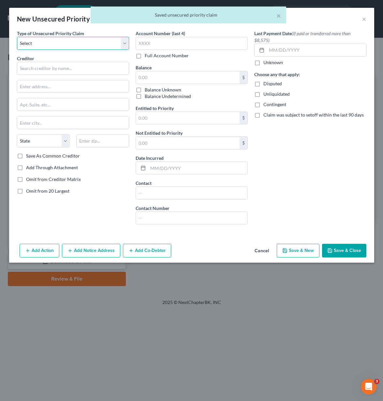
click at [100, 43] on select "Select Taxes & Other Government Units Domestic Support Obligations Extensions o…" at bounding box center [73, 43] width 112 height 13
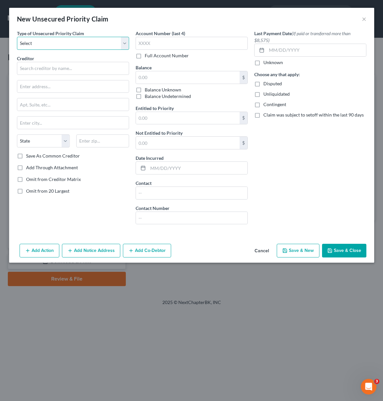
select select "0"
click at [17, 37] on select "Select Taxes & Other Government Units Domestic Support Obligations Extensions o…" at bounding box center [73, 43] width 112 height 13
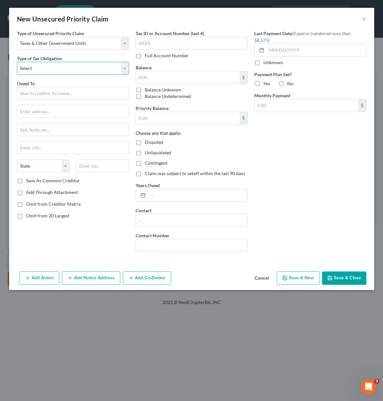
click at [83, 70] on select "Select Federal City State Franchise Tax Board Other" at bounding box center [73, 68] width 112 height 13
select select "2"
click at [17, 62] on select "Select Federal City State Franchise Tax Board Other" at bounding box center [73, 68] width 112 height 13
click at [96, 48] on select "Select Taxes & Other Government Units Domestic Support Obligations Extensions o…" at bounding box center [73, 43] width 112 height 13
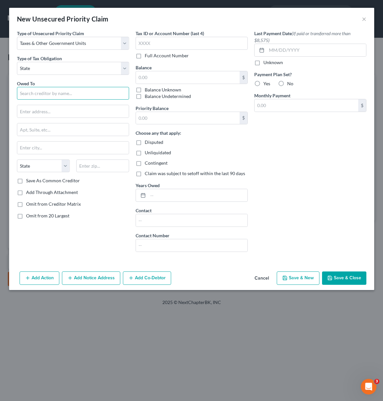
click at [72, 94] on input "text" at bounding box center [73, 93] width 112 height 13
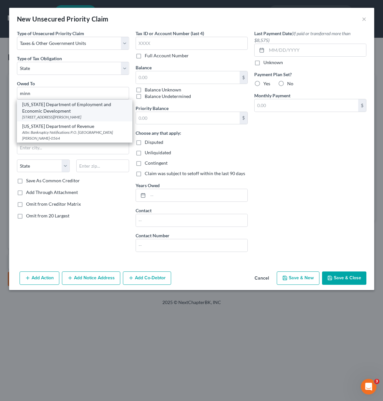
click at [73, 115] on div "[STREET_ADDRESS][PERSON_NAME]" at bounding box center [74, 117] width 105 height 6
type input "[US_STATE] Department of Employment and Economic Development"
type input "PO 4629"
type input "Saint [PERSON_NAME]"
select select "24"
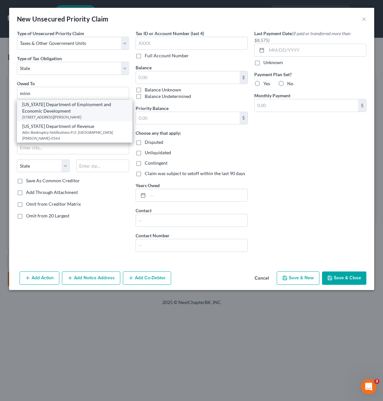
type input "55101"
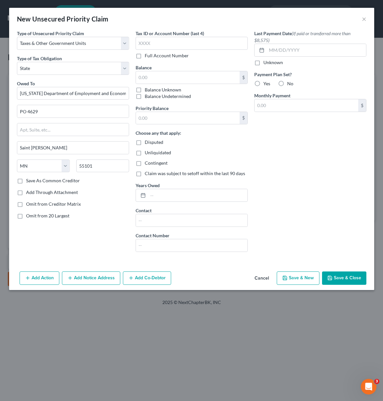
click at [145, 89] on label "Balance Unknown" at bounding box center [163, 90] width 36 height 7
click at [147, 89] on input "Balance Unknown" at bounding box center [149, 89] width 4 height 4
checkbox input "true"
type input "0.00"
click at [339, 277] on button "Save & Close" at bounding box center [344, 279] width 44 height 14
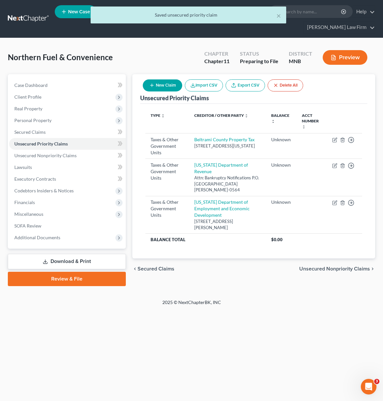
click at [344, 267] on span "Unsecured Nonpriority Claims" at bounding box center [334, 269] width 71 height 5
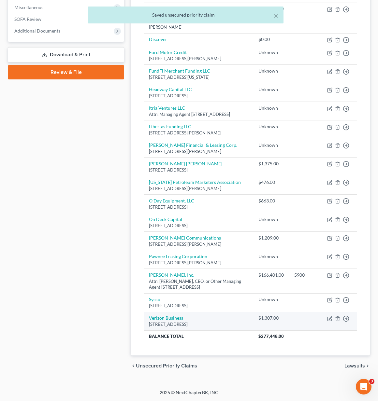
scroll to position [243, 0]
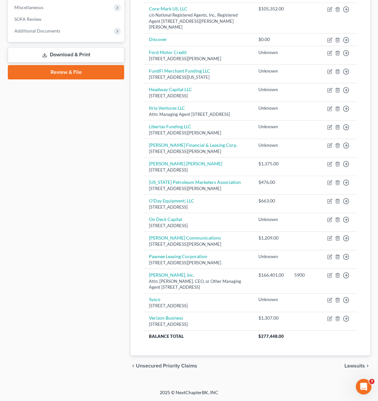
click at [354, 368] on span "Lawsuits" at bounding box center [354, 366] width 21 height 5
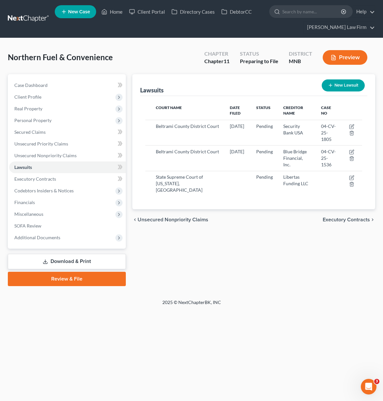
click at [347, 217] on span "Executory Contracts" at bounding box center [346, 219] width 47 height 5
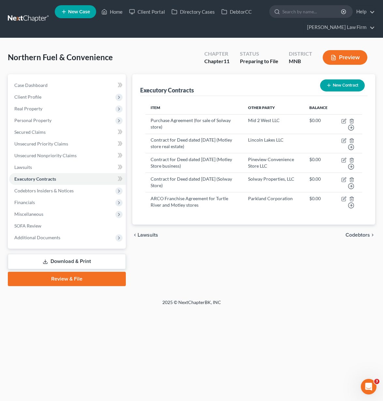
click at [364, 237] on span "Codebtors" at bounding box center [357, 235] width 24 height 5
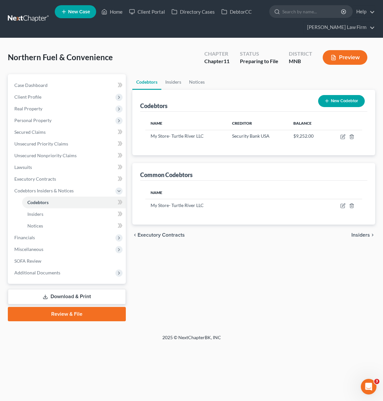
click at [339, 101] on button "New Codebtor" at bounding box center [341, 101] width 47 height 12
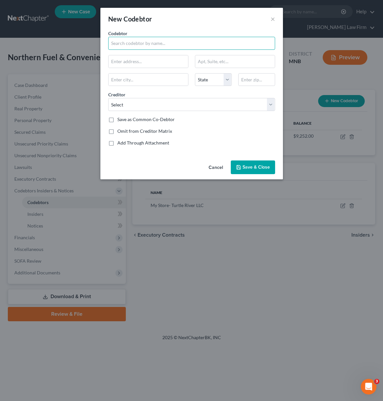
click at [172, 47] on input "text" at bounding box center [191, 43] width 167 height 13
type input "M"
type input "My Store-Solway"
click at [211, 168] on button "Cancel" at bounding box center [215, 167] width 25 height 13
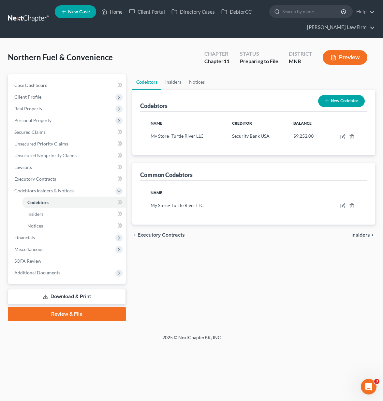
click at [366, 236] on span "Insiders" at bounding box center [360, 235] width 19 height 5
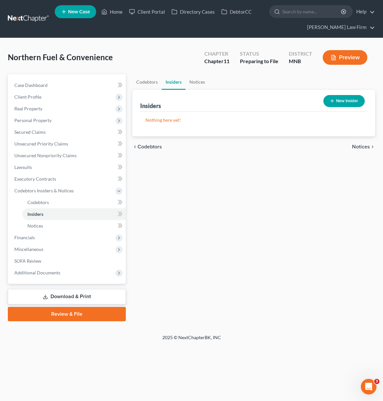
click at [352, 100] on button "New Insider" at bounding box center [343, 101] width 41 height 12
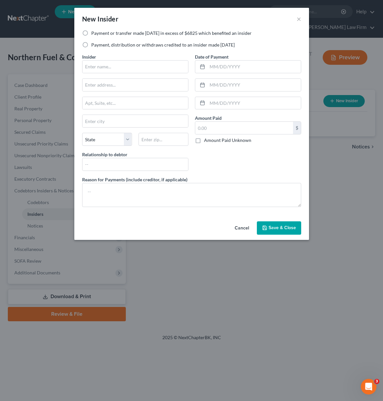
click at [243, 225] on button "Cancel" at bounding box center [241, 228] width 25 height 13
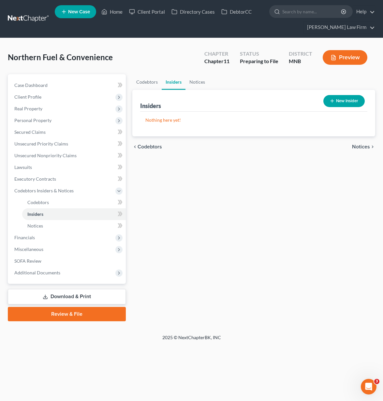
click at [358, 149] on span "Notices" at bounding box center [361, 146] width 18 height 5
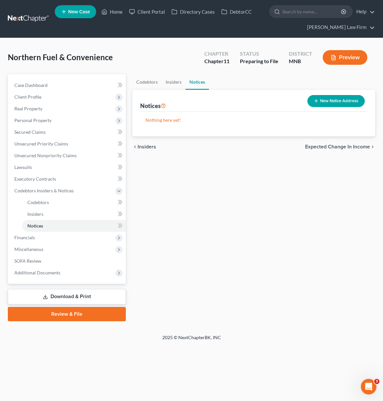
click at [358, 149] on span "Expected Change in Income" at bounding box center [337, 146] width 65 height 5
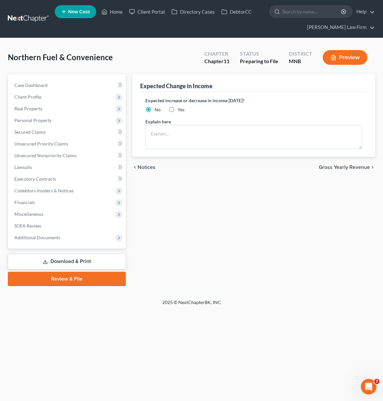
click at [358, 166] on span "Gross Yearly Revenue" at bounding box center [344, 167] width 51 height 5
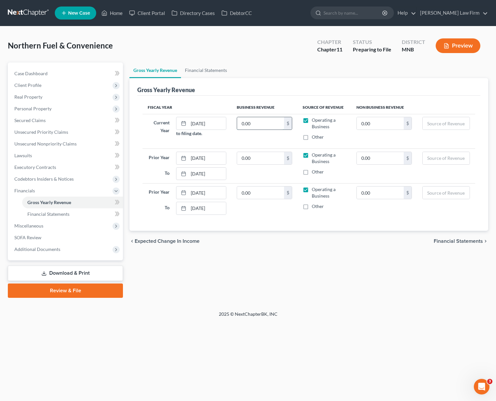
click at [270, 122] on input "0.00" at bounding box center [260, 123] width 47 height 12
type input "11,452"
click at [263, 159] on input "0.00" at bounding box center [260, 158] width 47 height 12
type input "251,331"
click at [254, 195] on input "0.00" at bounding box center [260, 193] width 47 height 12
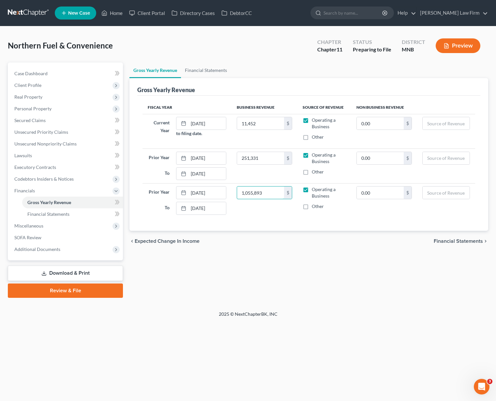
type input "1,055,893"
click at [450, 241] on span "Financial Statements" at bounding box center [457, 241] width 49 height 5
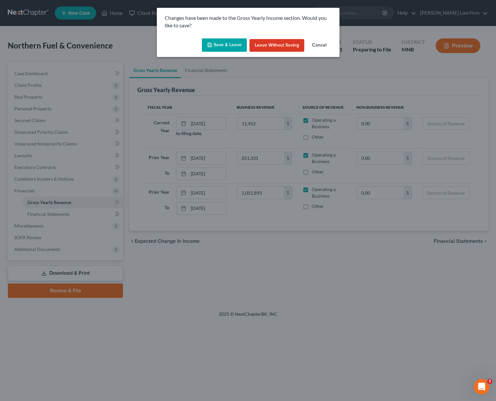
click at [234, 41] on button "Save & Leave" at bounding box center [224, 45] width 45 height 14
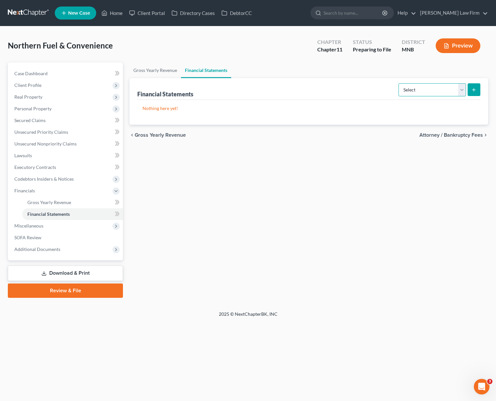
click at [452, 92] on select "Select Auditor Bookkeeper Creditor Pension Contribution Records Keeper Tax Cons…" at bounding box center [431, 89] width 67 height 13
select select "bookkeeper"
click at [399, 83] on select "Select Auditor Bookkeeper Creditor Pension Contribution Records Keeper Tax Cons…" at bounding box center [431, 89] width 67 height 13
click at [471, 92] on icon "submit" at bounding box center [473, 89] width 5 height 5
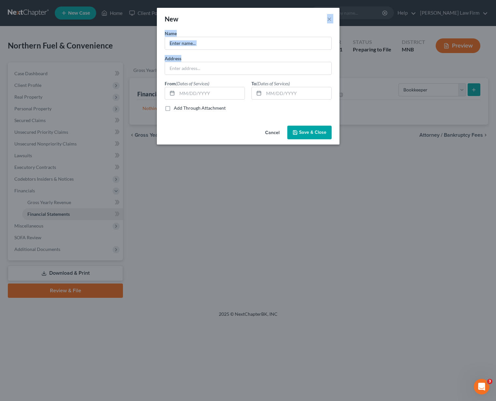
drag, startPoint x: 202, startPoint y: 11, endPoint x: 217, endPoint y: 22, distance: 18.6
click at [205, 65] on div "New × Name * Address From (Dates of Services) To (Dates of Services) Add Throug…" at bounding box center [248, 76] width 182 height 137
click at [218, 22] on div "New ×" at bounding box center [248, 19] width 182 height 22
click at [212, 44] on input "text" at bounding box center [248, 43] width 166 height 12
click at [180, 19] on div "New ×" at bounding box center [248, 19] width 182 height 22
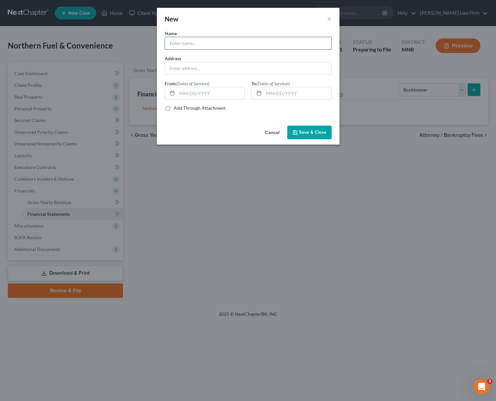
click at [205, 43] on input "text" at bounding box center [248, 43] width 166 height 12
type input "[PERSON_NAME]"
click at [187, 71] on input "text" at bounding box center [248, 68] width 166 height 12
paste input "[EMAIL_ADDRESS][DOMAIN_NAME]"
type input "[EMAIL_ADDRESS][DOMAIN_NAME]"
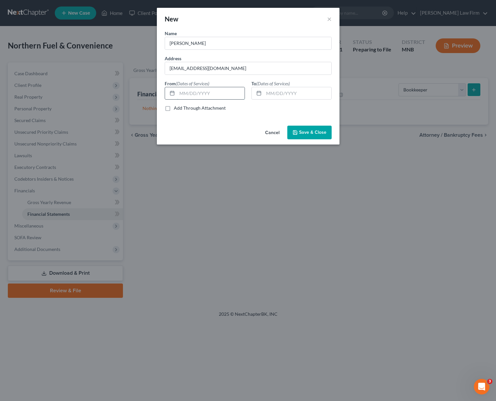
click at [186, 96] on input "text" at bounding box center [210, 93] width 67 height 12
click at [275, 92] on input "text" at bounding box center [297, 93] width 67 height 12
drag, startPoint x: 267, startPoint y: 95, endPoint x: 265, endPoint y: 92, distance: 3.8
click at [267, 95] on input "text" at bounding box center [297, 93] width 67 height 12
type input "[DATE]"
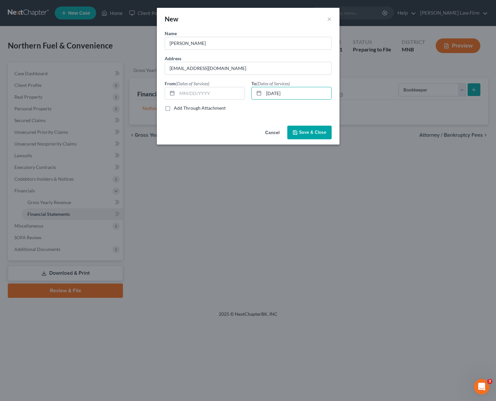
click at [298, 135] on button "Save & Close" at bounding box center [309, 133] width 44 height 14
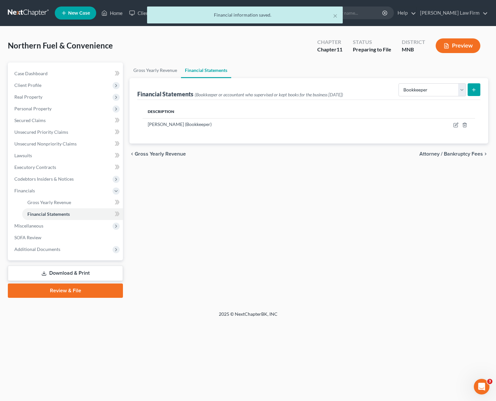
click at [458, 152] on span "Attorney / Bankruptcy Fees" at bounding box center [451, 154] width 64 height 5
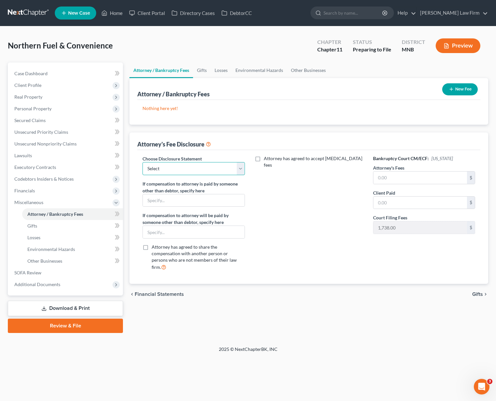
click at [204, 167] on select "Select Hourly with [MEDICAL_DATA]" at bounding box center [193, 168] width 102 height 13
select select "0"
click at [142, 162] on select "Select Hourly with [MEDICAL_DATA]" at bounding box center [193, 168] width 102 height 13
click at [188, 201] on input "text" at bounding box center [193, 201] width 101 height 12
type input "[PERSON_NAME] and [PERSON_NAME]"
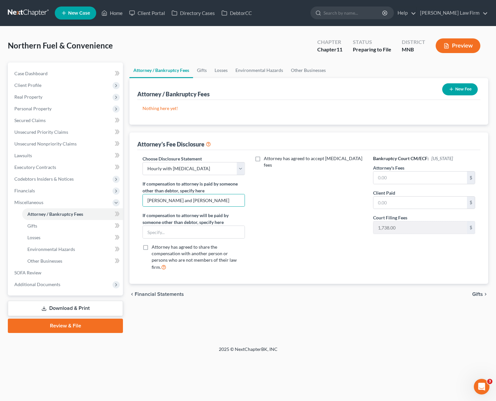
click at [475, 292] on span "Gifts" at bounding box center [477, 294] width 11 height 5
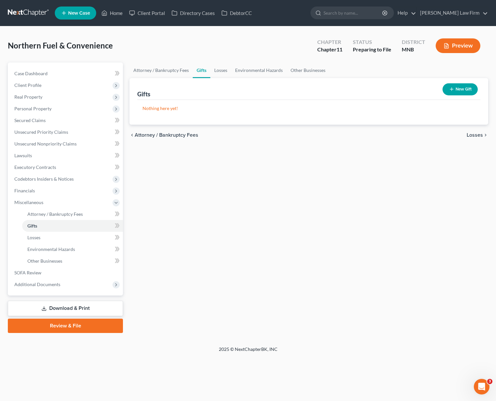
click at [473, 135] on span "Losses" at bounding box center [474, 135] width 16 height 5
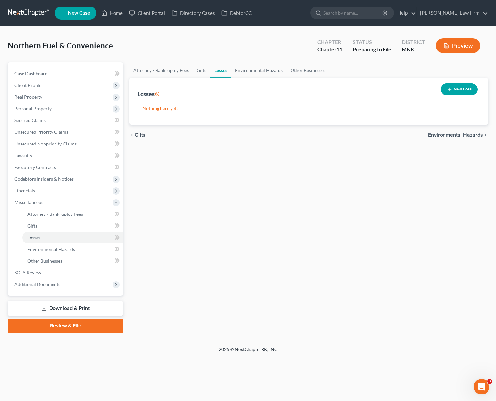
click at [473, 137] on span "Environmental Hazards" at bounding box center [455, 135] width 55 height 5
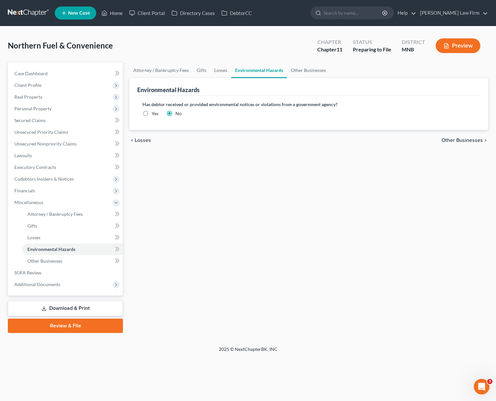
click at [152, 117] on label "Yes" at bounding box center [155, 113] width 7 height 7
click at [154, 115] on input "Yes" at bounding box center [156, 112] width 4 height 4
radio input "true"
radio input "false"
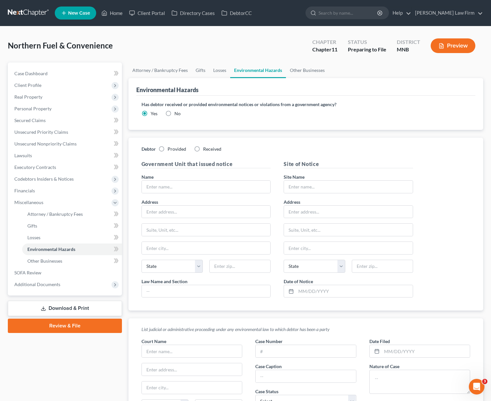
click at [203, 148] on label "Received" at bounding box center [212, 149] width 18 height 7
click at [206, 148] on input "Received" at bounding box center [208, 148] width 4 height 4
radio input "true"
drag, startPoint x: 169, startPoint y: 185, endPoint x: 167, endPoint y: 189, distance: 3.8
click at [167, 189] on input "text" at bounding box center [206, 187] width 129 height 12
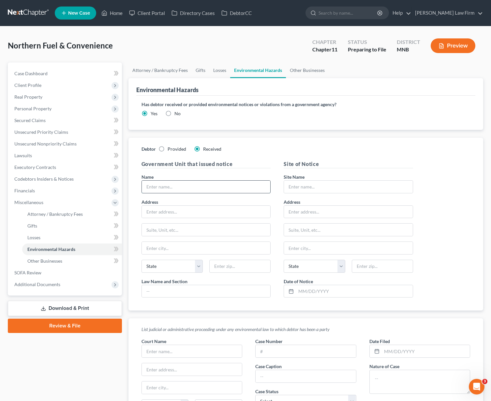
click at [166, 188] on input "text" at bounding box center [206, 187] width 129 height 12
type input "MN Dept of Agriculture"
click at [174, 115] on label "No" at bounding box center [177, 113] width 6 height 7
click at [177, 115] on input "No" at bounding box center [179, 112] width 4 height 4
radio input "true"
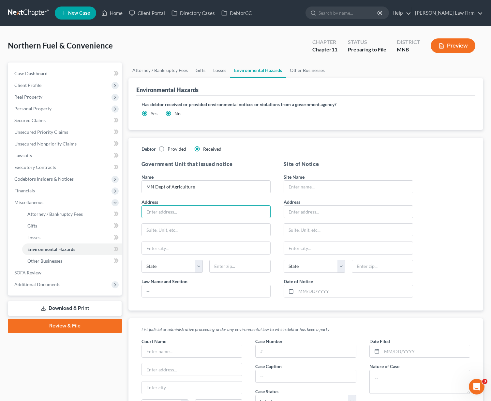
radio input "false"
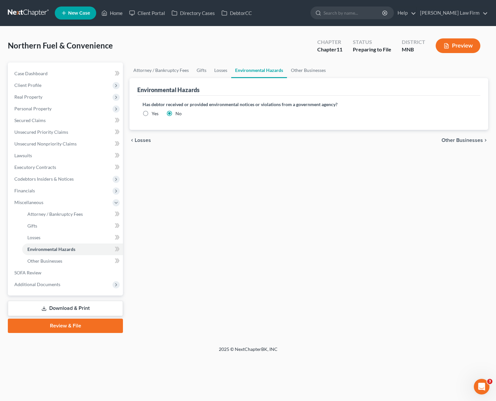
click at [445, 141] on span "Other Businesses" at bounding box center [461, 140] width 41 height 5
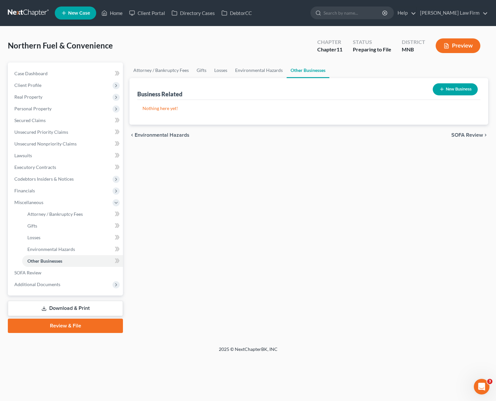
click at [448, 91] on button "New Business" at bounding box center [454, 89] width 45 height 12
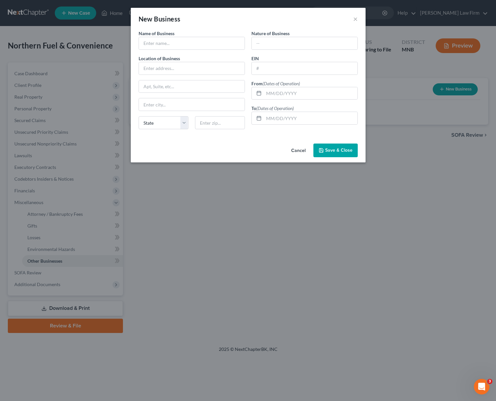
click at [302, 153] on button "Cancel" at bounding box center [298, 150] width 25 height 13
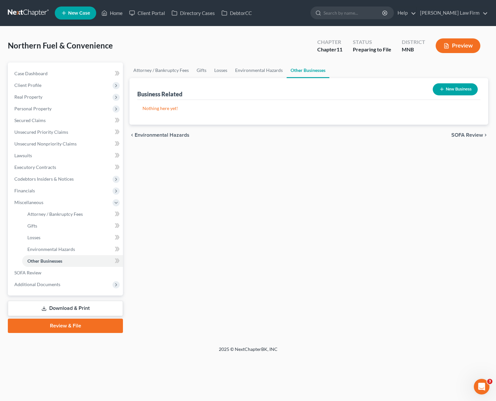
click at [461, 137] on span "SOFA Review" at bounding box center [467, 135] width 32 height 5
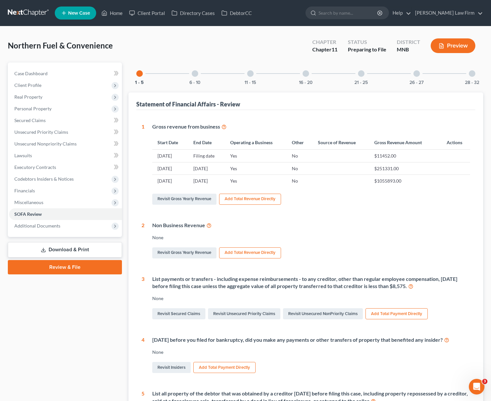
click at [195, 75] on div at bounding box center [195, 73] width 7 height 7
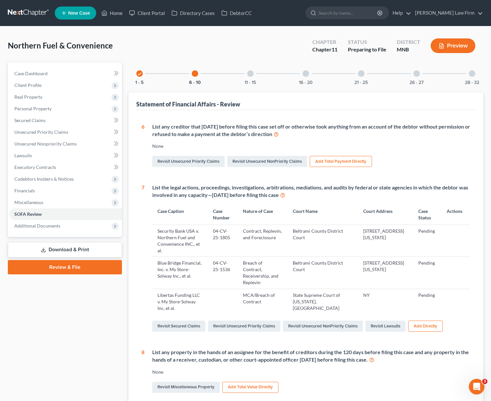
click at [250, 70] on div at bounding box center [250, 73] width 7 height 7
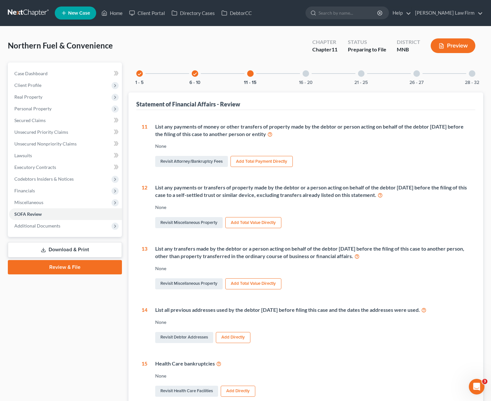
click at [52, 271] on link "Review & File" at bounding box center [65, 267] width 114 height 14
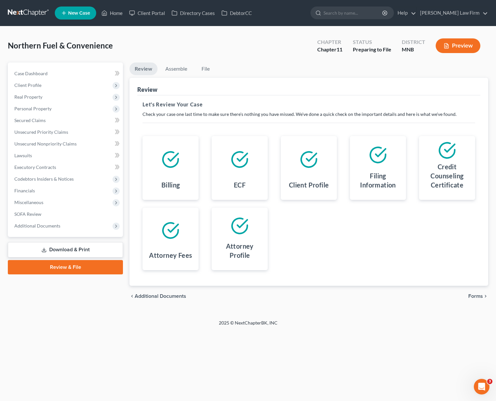
click at [483, 297] on icon "chevron_right" at bounding box center [485, 296] width 5 height 5
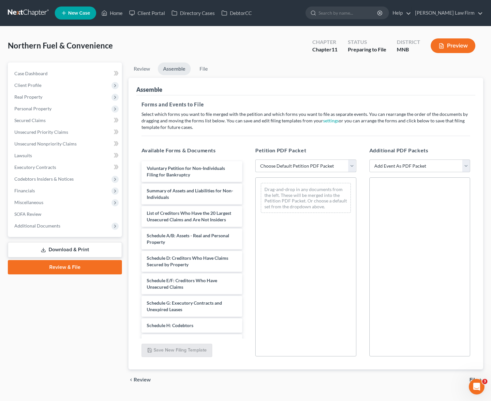
click at [354, 166] on select "Choose Default Petition PDF Packet Complete Bankruptcy Petition (all forms and …" at bounding box center [305, 166] width 101 height 13
click at [255, 160] on select "Choose Default Petition PDF Packet Complete Bankruptcy Petition (all forms and …" at bounding box center [305, 166] width 101 height 13
click at [353, 164] on select "Choose Default Petition PDF Packet Complete Bankruptcy Petition (all forms and …" at bounding box center [305, 166] width 101 height 13
select select "1"
click at [255, 160] on select "Choose Default Petition PDF Packet Complete Bankruptcy Petition (all forms and …" at bounding box center [305, 166] width 101 height 13
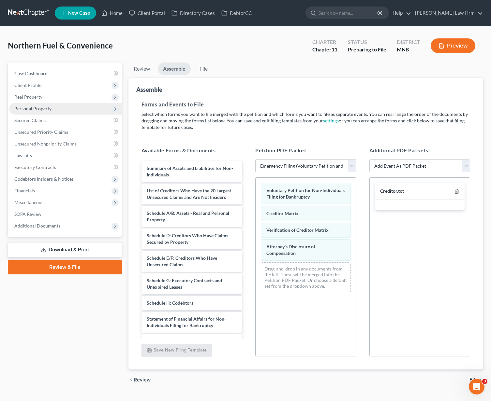
click at [38, 111] on span "Personal Property" at bounding box center [32, 109] width 37 height 6
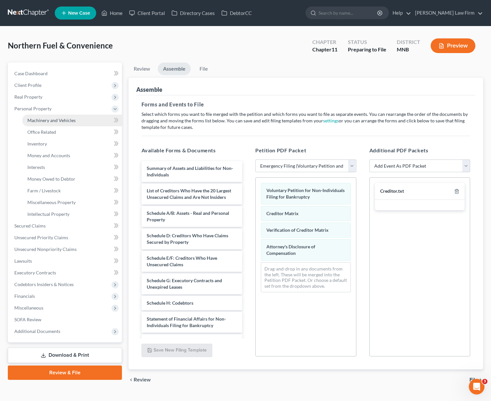
click at [39, 119] on span "Machinery and Vehicles" at bounding box center [51, 121] width 48 height 6
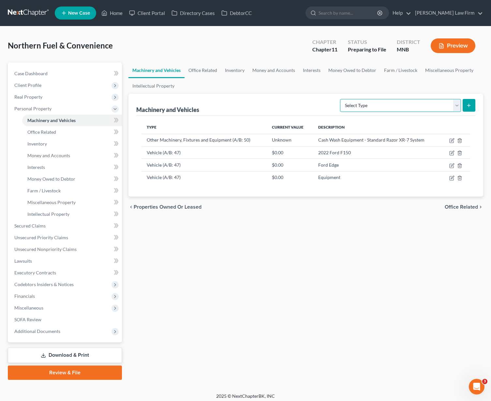
click at [398, 101] on select "Select Type Aircraft (A/B: 49) Other Machinery, Fixtures and Equipment (A/B: 50…" at bounding box center [400, 105] width 121 height 13
select select "other"
click at [341, 99] on select "Select Type Aircraft (A/B: 49) Other Machinery, Fixtures and Equipment (A/B: 50…" at bounding box center [400, 105] width 121 height 13
click at [470, 104] on icon "submit" at bounding box center [468, 105] width 5 height 5
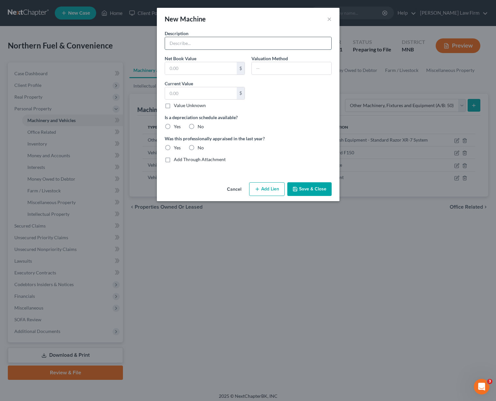
click at [190, 48] on input "text" at bounding box center [248, 43] width 166 height 12
type input "Store Fixtures and Equipment at [GEOGRAPHIC_DATA]"
click at [174, 108] on label "Value Unknown" at bounding box center [190, 105] width 32 height 7
click at [176, 107] on input "Value Unknown" at bounding box center [178, 104] width 4 height 4
checkbox input "true"
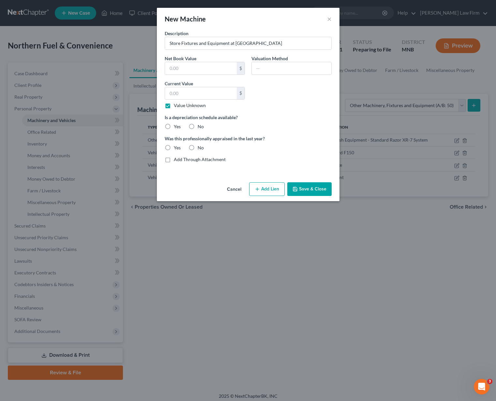
type input "0.00"
click at [323, 188] on button "Save & Close" at bounding box center [309, 189] width 44 height 14
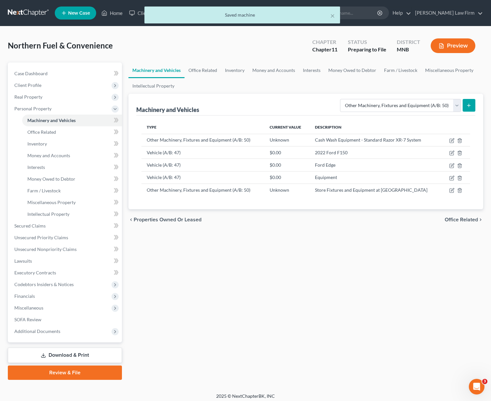
click at [467, 108] on icon "submit" at bounding box center [468, 105] width 5 height 5
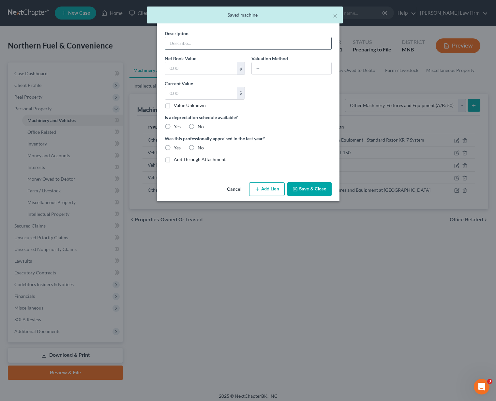
click at [219, 44] on input "text" at bounding box center [248, 43] width 166 height 12
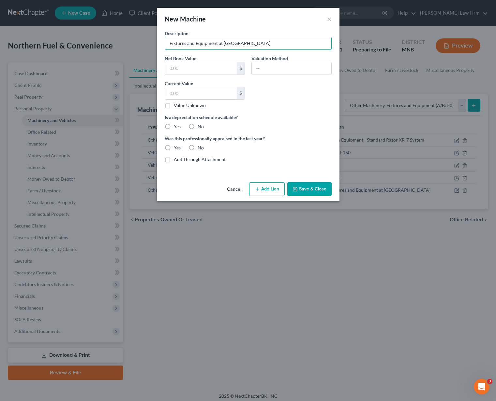
type input "Fixtures and Equipment at [GEOGRAPHIC_DATA]"
click at [174, 106] on label "Value Unknown" at bounding box center [190, 105] width 32 height 7
click at [176, 106] on input "Value Unknown" at bounding box center [178, 104] width 4 height 4
checkbox input "true"
type input "0.00"
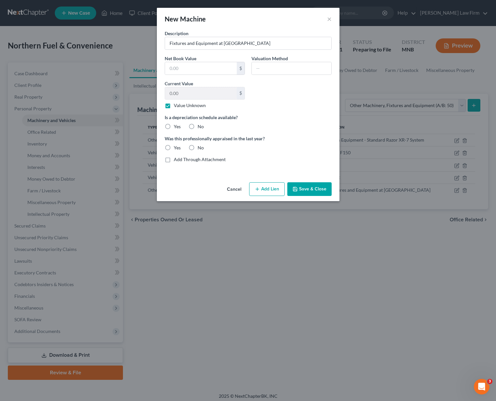
click at [299, 191] on button "Save & Close" at bounding box center [309, 189] width 44 height 14
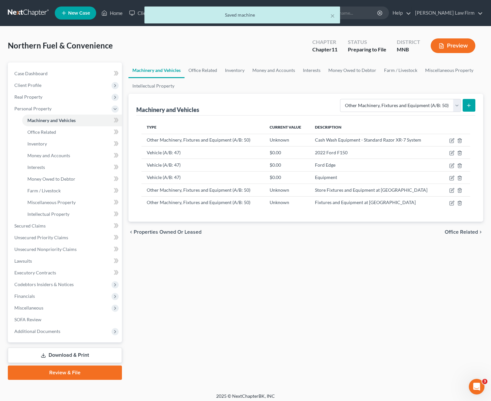
click at [466, 105] on button "submit" at bounding box center [468, 105] width 13 height 13
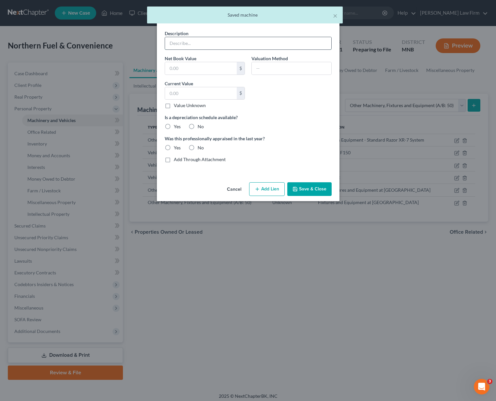
click at [213, 47] on input "text" at bounding box center [248, 43] width 166 height 12
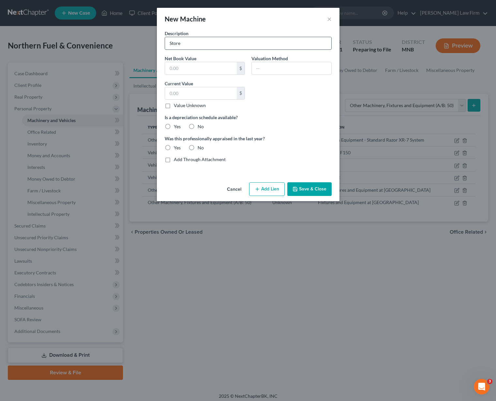
click at [239, 48] on input "Store" at bounding box center [248, 43] width 166 height 12
click at [242, 43] on input "Store" at bounding box center [248, 43] width 166 height 12
click at [248, 43] on input "Store" at bounding box center [248, 43] width 166 height 12
drag, startPoint x: 254, startPoint y: 43, endPoint x: 260, endPoint y: 44, distance: 5.3
click at [255, 43] on input "Store" at bounding box center [248, 43] width 166 height 12
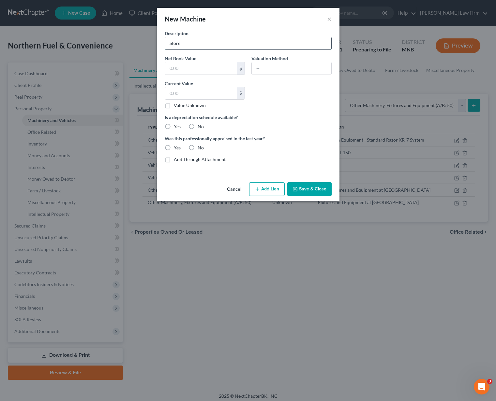
click at [248, 44] on input "Store" at bounding box center [248, 43] width 166 height 12
type input "Fixtures and Equipment at [GEOGRAPHIC_DATA]"
click at [301, 188] on button "Save & Close" at bounding box center [309, 189] width 44 height 14
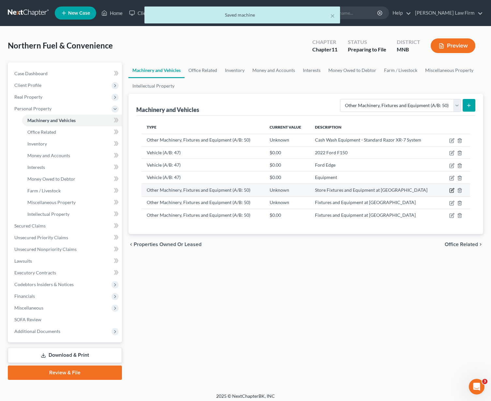
click at [450, 192] on icon "button" at bounding box center [451, 190] width 5 height 5
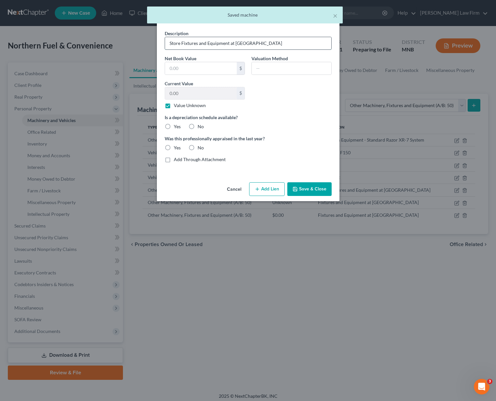
click at [180, 43] on input "Store Fixtures and Equipment at [GEOGRAPHIC_DATA]" at bounding box center [248, 43] width 166 height 12
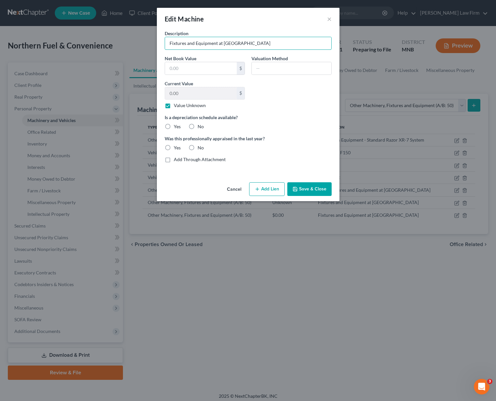
type input "Fixtures and Equipment at [GEOGRAPHIC_DATA]"
click at [312, 189] on button "Save & Close" at bounding box center [309, 189] width 44 height 14
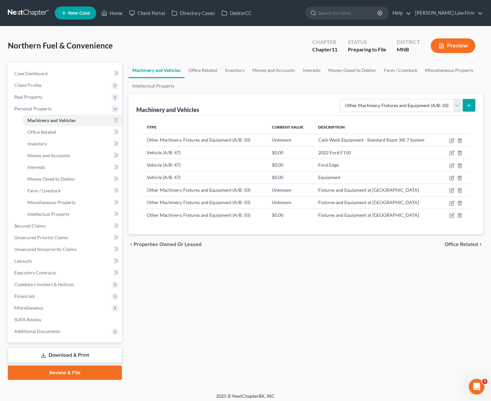
click at [473, 108] on button "submit" at bounding box center [468, 105] width 13 height 13
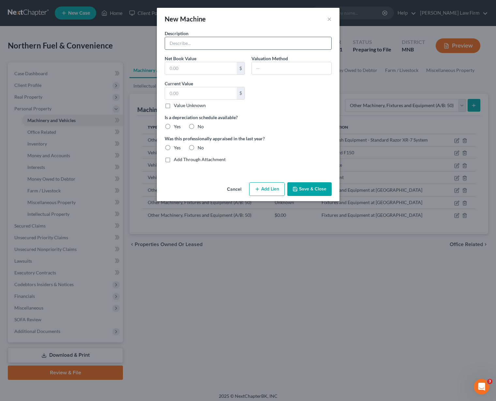
click at [225, 45] on input "text" at bounding box center [248, 43] width 166 height 12
type input "Fixtures and Equipment at [GEOGRAPHIC_DATA]"
click at [324, 189] on button "Save & Close" at bounding box center [309, 189] width 44 height 14
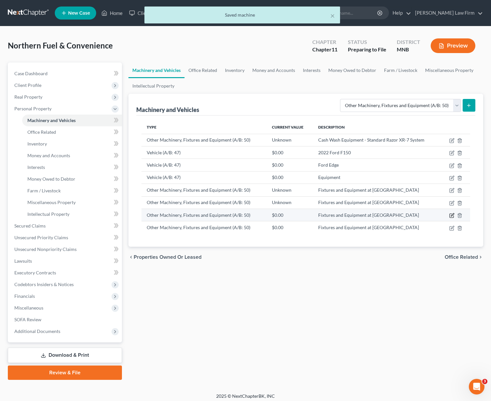
click at [450, 216] on icon "button" at bounding box center [451, 216] width 4 height 4
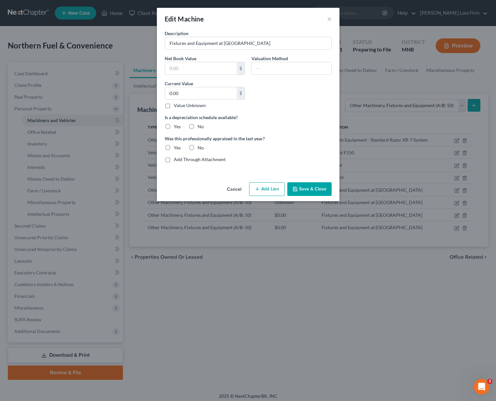
click at [174, 106] on label "Value Unknown" at bounding box center [190, 105] width 32 height 7
click at [176, 106] on input "Value Unknown" at bounding box center [178, 104] width 4 height 4
checkbox input "true"
click at [310, 192] on button "Save & Close" at bounding box center [309, 189] width 44 height 14
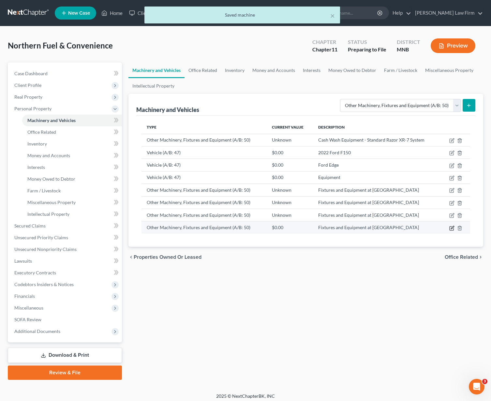
click at [450, 228] on icon "button" at bounding box center [451, 228] width 5 height 5
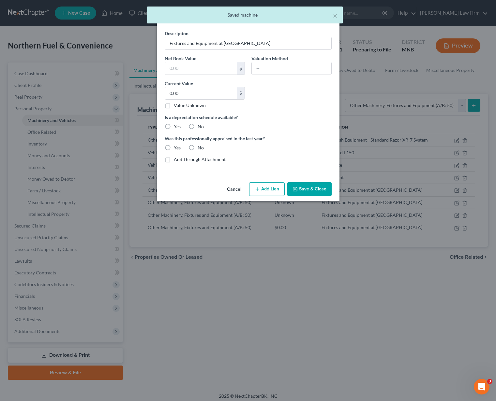
click at [174, 107] on label "Value Unknown" at bounding box center [190, 105] width 32 height 7
click at [176, 107] on input "Value Unknown" at bounding box center [178, 104] width 4 height 4
checkbox input "true"
click at [303, 189] on button "Save & Close" at bounding box center [309, 189] width 44 height 14
